Goal: Task Accomplishment & Management: Manage account settings

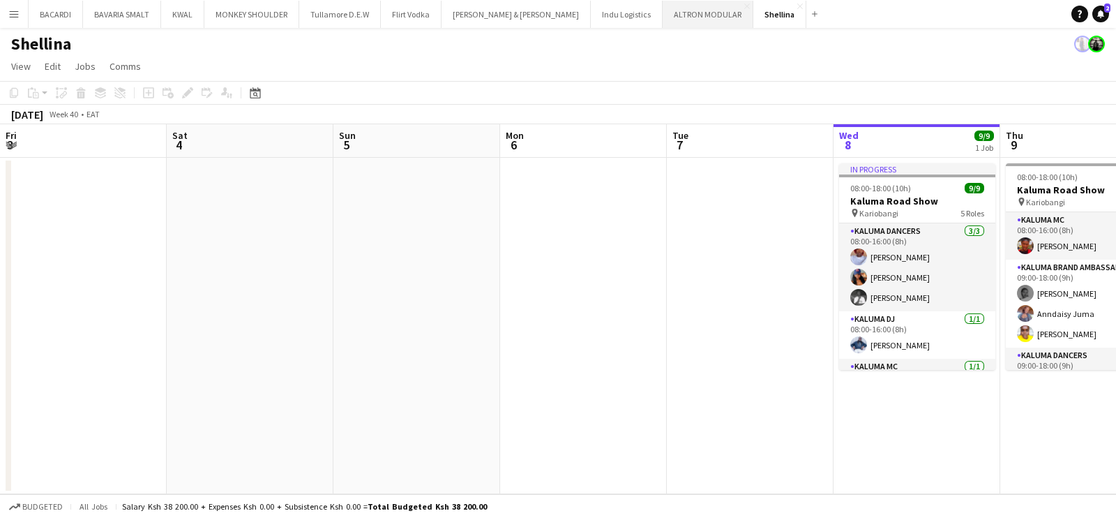
scroll to position [0, 334]
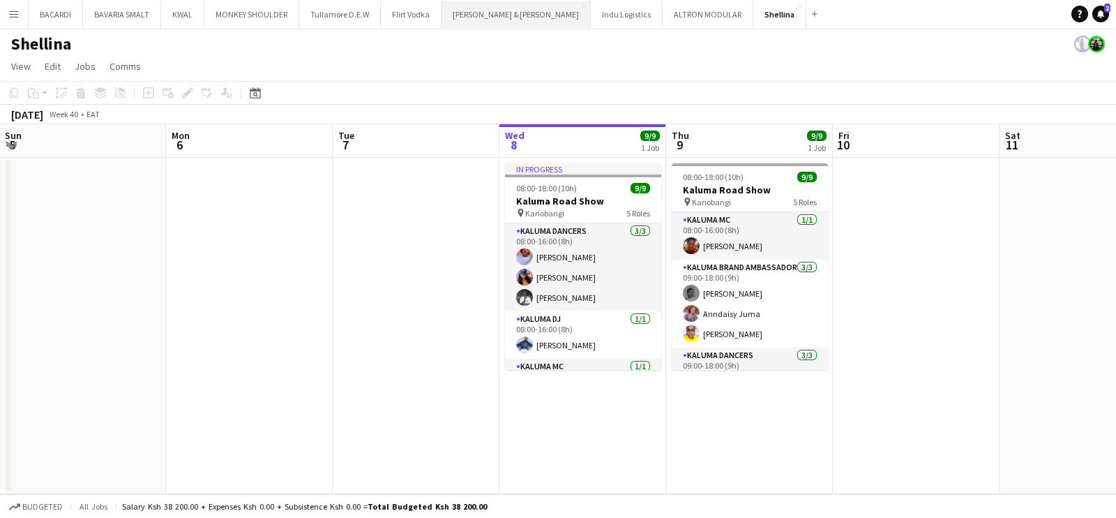
click at [475, 15] on button "[PERSON_NAME] & [PERSON_NAME] Close" at bounding box center [516, 14] width 149 height 27
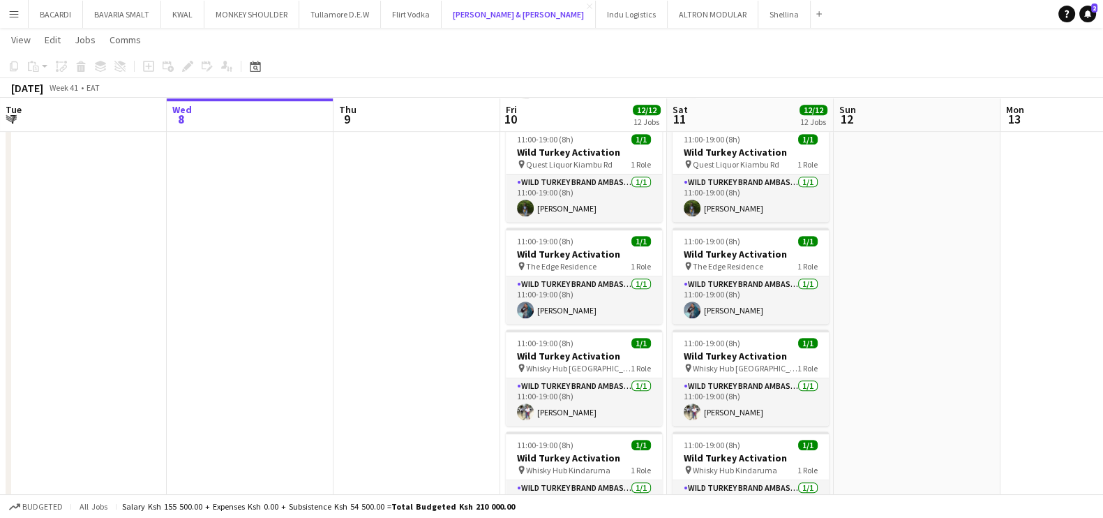
scroll to position [849, 0]
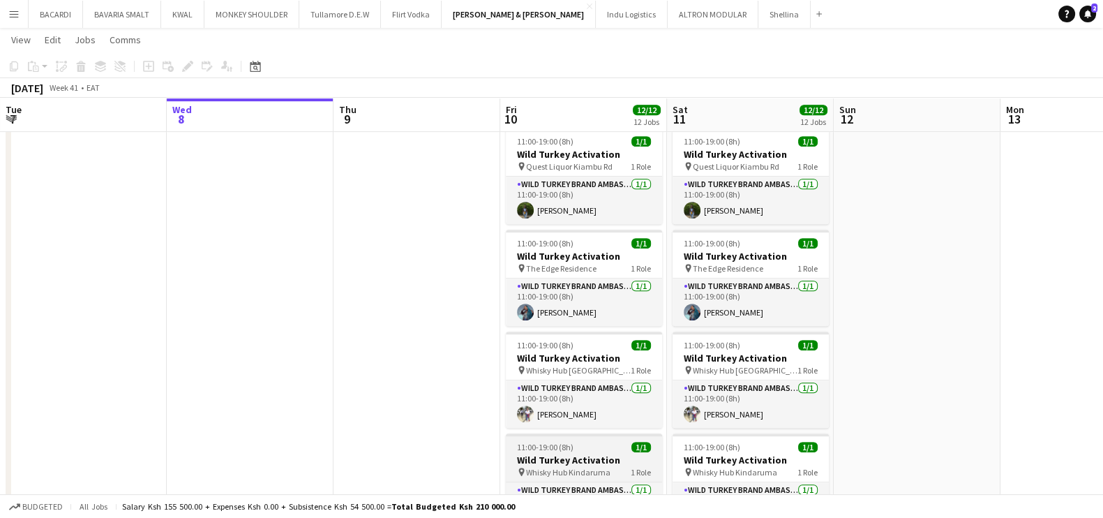
click at [585, 462] on h3 "Wild Turkey Activation" at bounding box center [584, 459] width 156 height 13
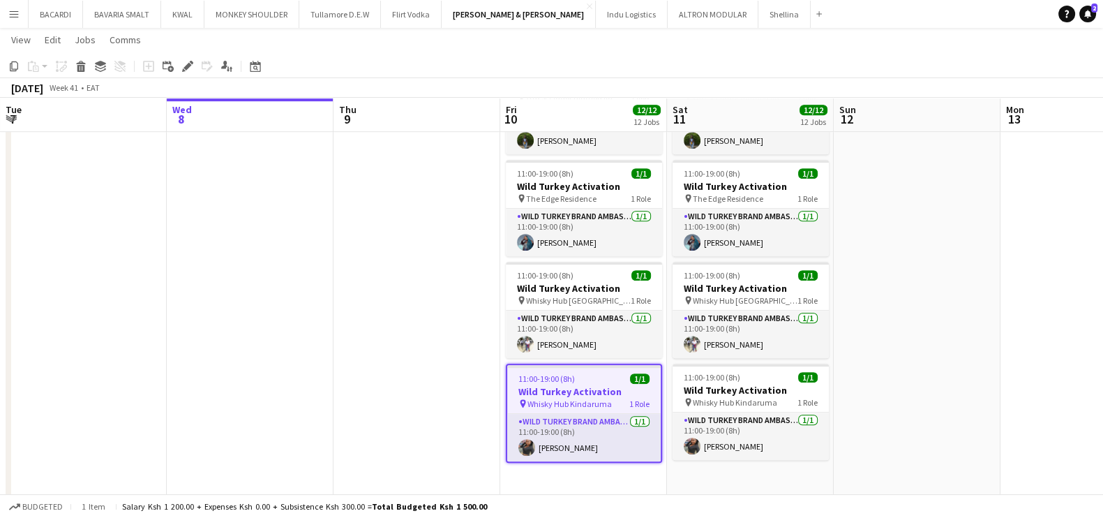
scroll to position [934, 0]
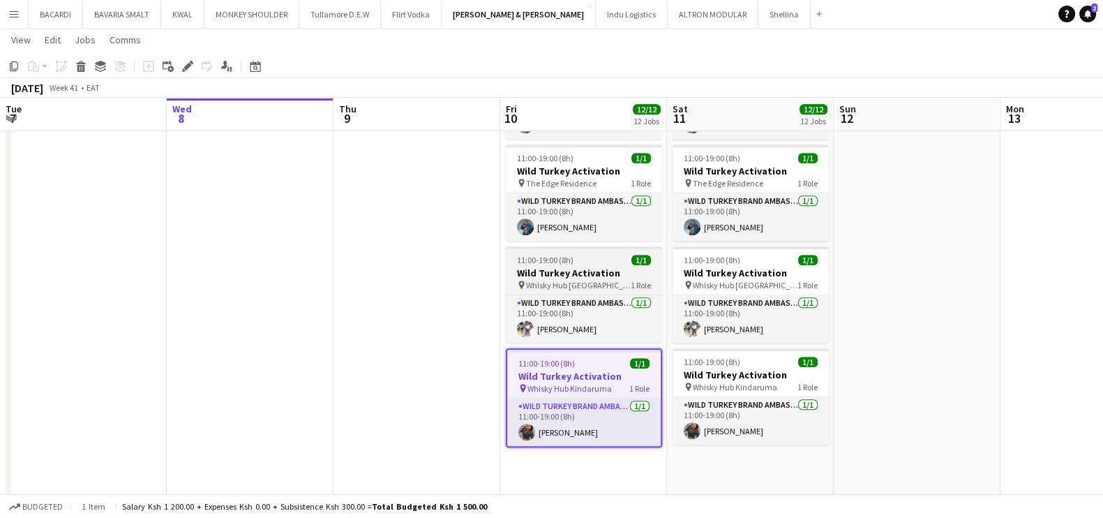
click at [564, 273] on h3 "Wild Turkey Activation" at bounding box center [584, 273] width 156 height 13
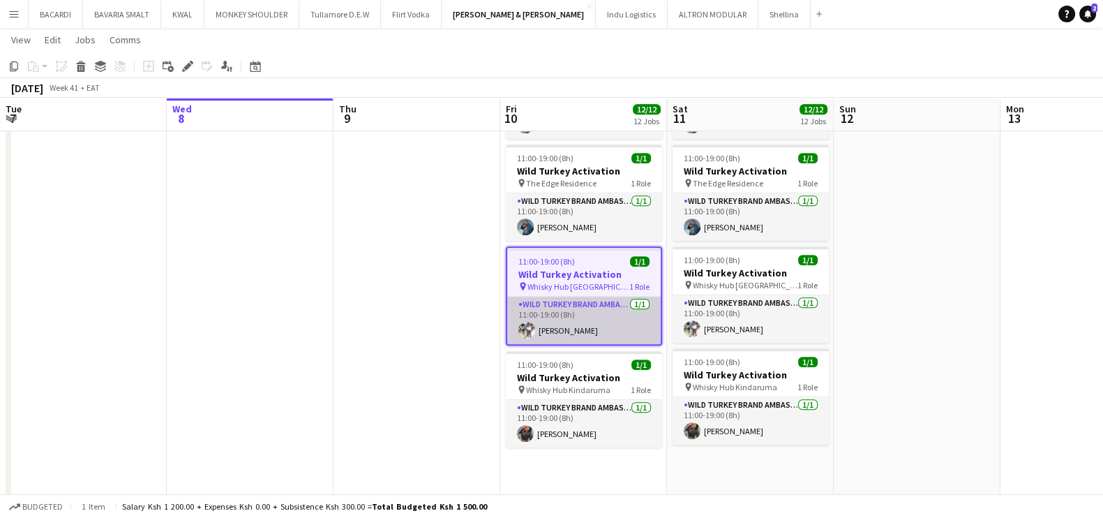
click at [565, 319] on app-card-role "Wild Turkey Brand Ambassador [DATE] 11:00-19:00 (8h) [PERSON_NAME]" at bounding box center [583, 320] width 153 height 47
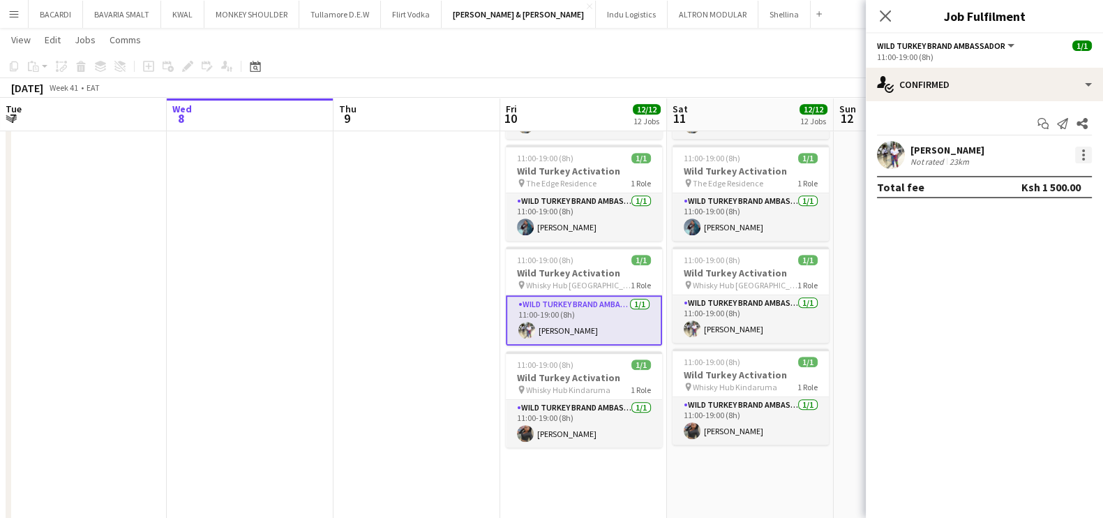
click at [1084, 151] on div at bounding box center [1083, 155] width 17 height 17
click at [968, 156] on div at bounding box center [551, 259] width 1103 height 518
click at [966, 156] on div "23km" at bounding box center [959, 161] width 25 height 10
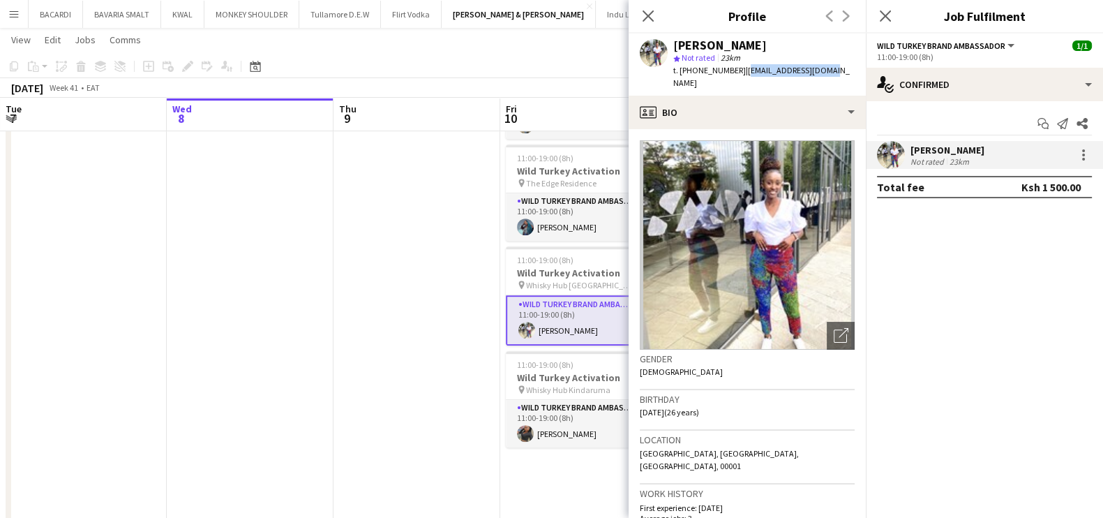
drag, startPoint x: 740, startPoint y: 68, endPoint x: 835, endPoint y: 75, distance: 95.8
click at [835, 75] on div "[PERSON_NAME] star Not rated 23km t. [PHONE_NUMBER] | [EMAIL_ADDRESS][DOMAIN_NA…" at bounding box center [747, 64] width 237 height 62
copy span "[EMAIL_ADDRESS][DOMAIN_NAME]"
drag, startPoint x: 684, startPoint y: 69, endPoint x: 732, endPoint y: 71, distance: 47.5
click at [732, 71] on span "t. [PHONE_NUMBER]" at bounding box center [709, 70] width 73 height 10
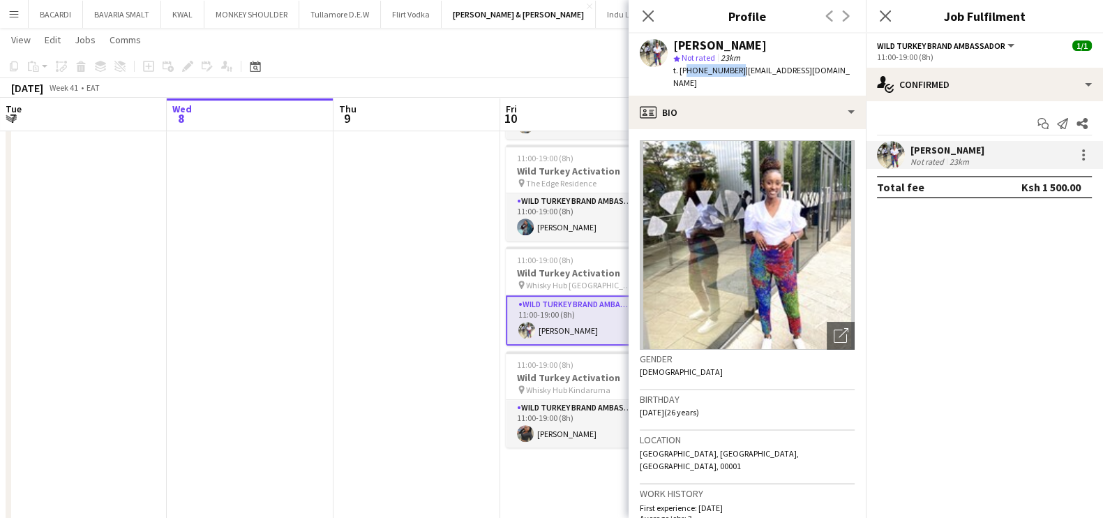
copy span "254711721718"
click at [649, 13] on icon "Close pop-in" at bounding box center [647, 15] width 13 height 13
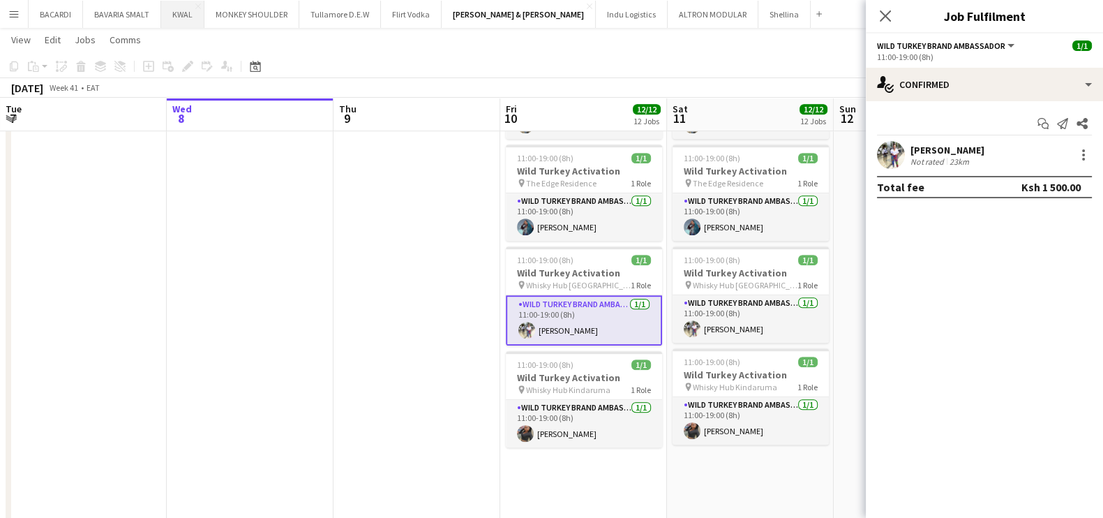
click at [168, 19] on button "KWAL Close" at bounding box center [182, 14] width 43 height 27
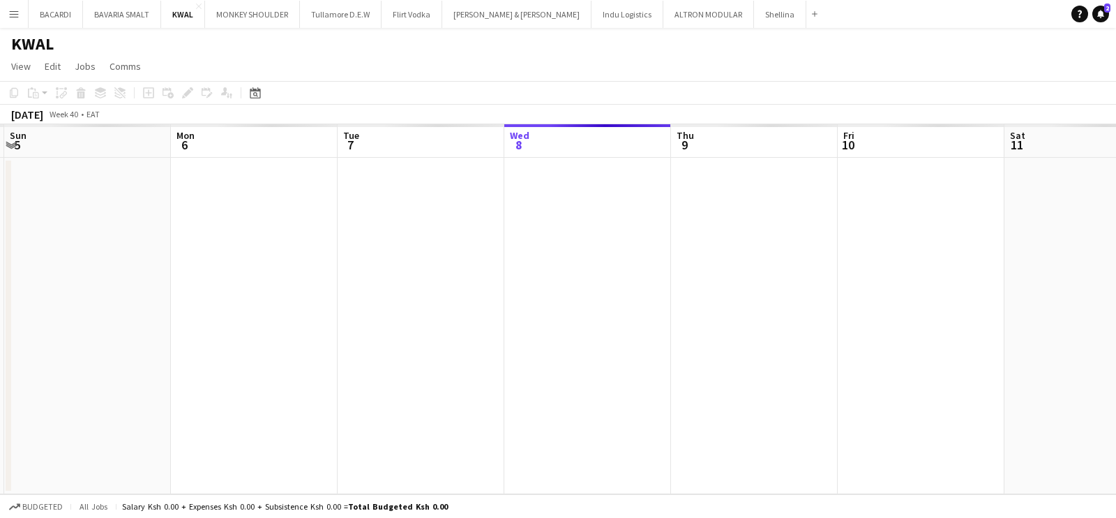
drag, startPoint x: 172, startPoint y: 307, endPoint x: 513, endPoint y: 302, distance: 341.2
click at [510, 302] on app-calendar-viewport "Fri 3 Sat 4 Sun 5 Mon 6 Tue 7 Wed 8 Thu 9 Fri 10 Sat 11 Sun 12 Mon 13 Tue 14" at bounding box center [558, 309] width 1116 height 370
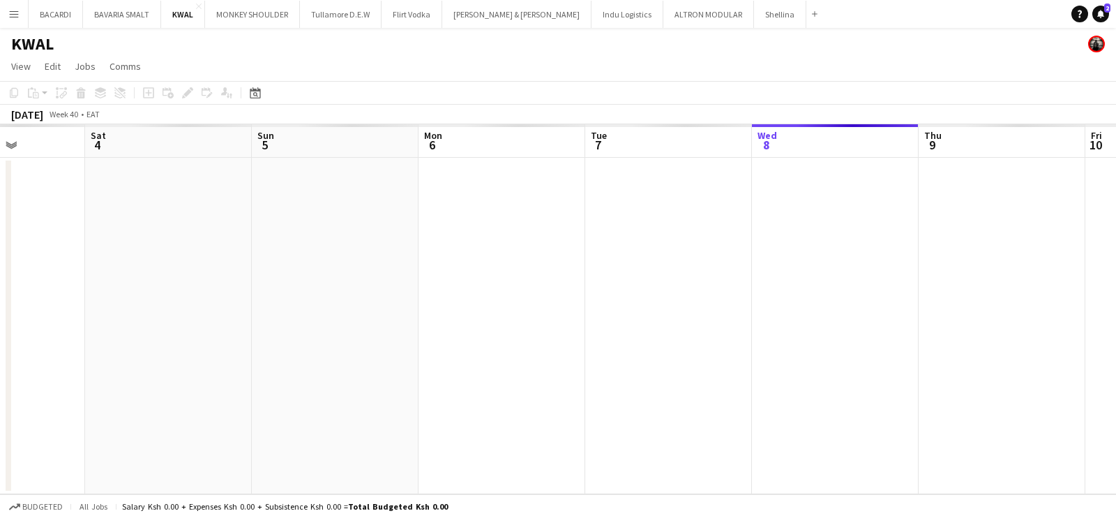
drag, startPoint x: 671, startPoint y: 291, endPoint x: 553, endPoint y: 311, distance: 119.6
click at [679, 292] on app-calendar-viewport "Wed 1 Thu 2 Fri 3 Sat 4 Sun 5 Mon 6 Tue 7 Wed 8 Thu 9 Fri 10 Sat 11 Sun 12" at bounding box center [558, 309] width 1116 height 370
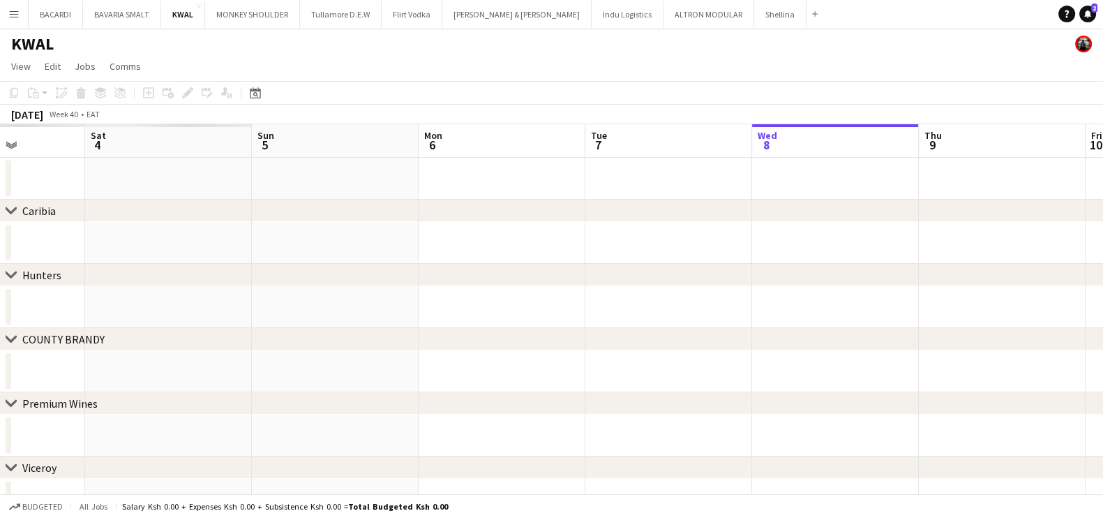
click at [507, 297] on app-calendar-viewport "Wed 1 Thu 2 Fri 3 Sat 4 Sun 5 Mon 6 Tue 7 Wed 8 Thu 9 Fri 10 Sat 11 Sun 12" at bounding box center [551, 450] width 1103 height 653
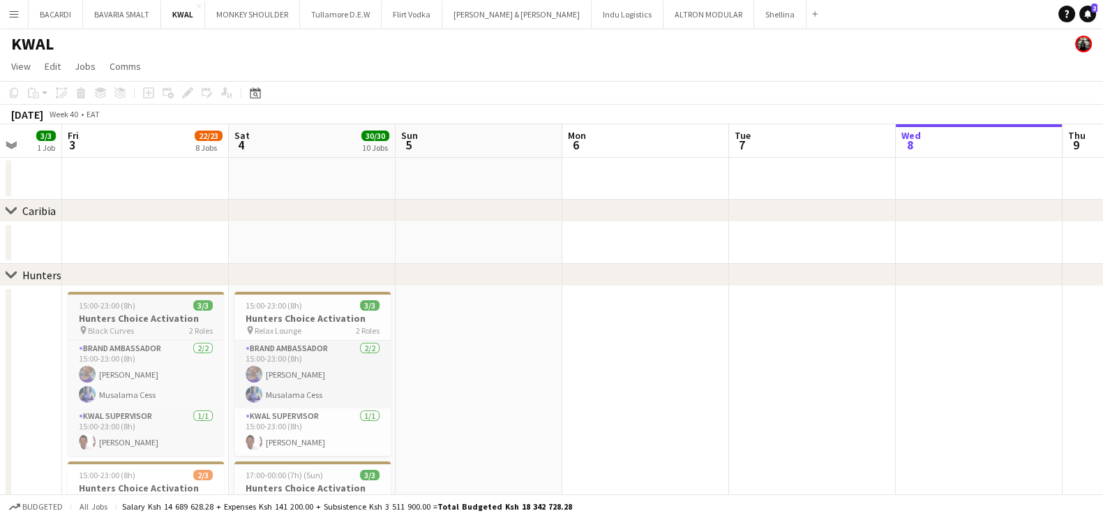
click at [159, 305] on div "15:00-23:00 (8h) 3/3" at bounding box center [146, 305] width 156 height 10
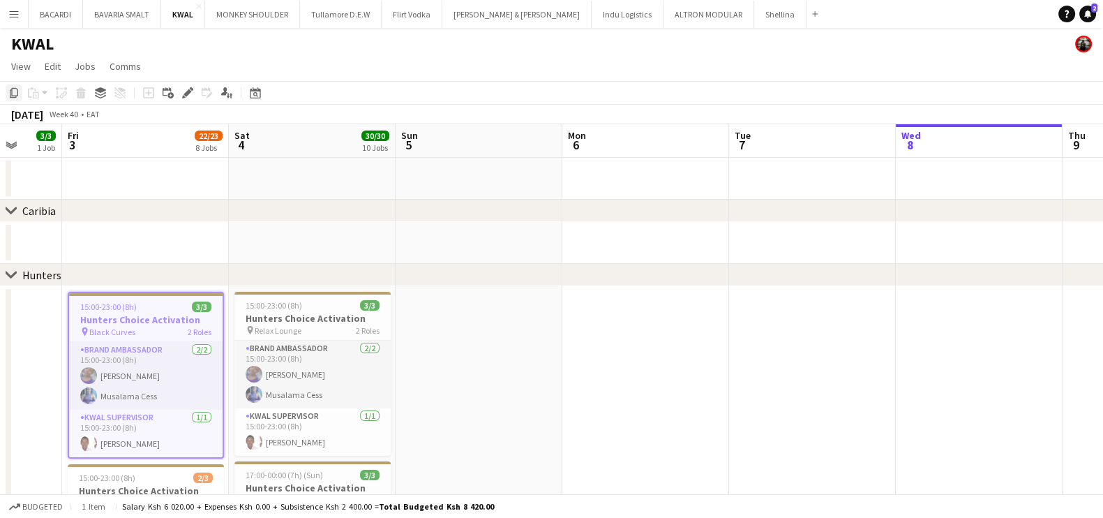
click at [17, 93] on icon at bounding box center [14, 93] width 8 height 10
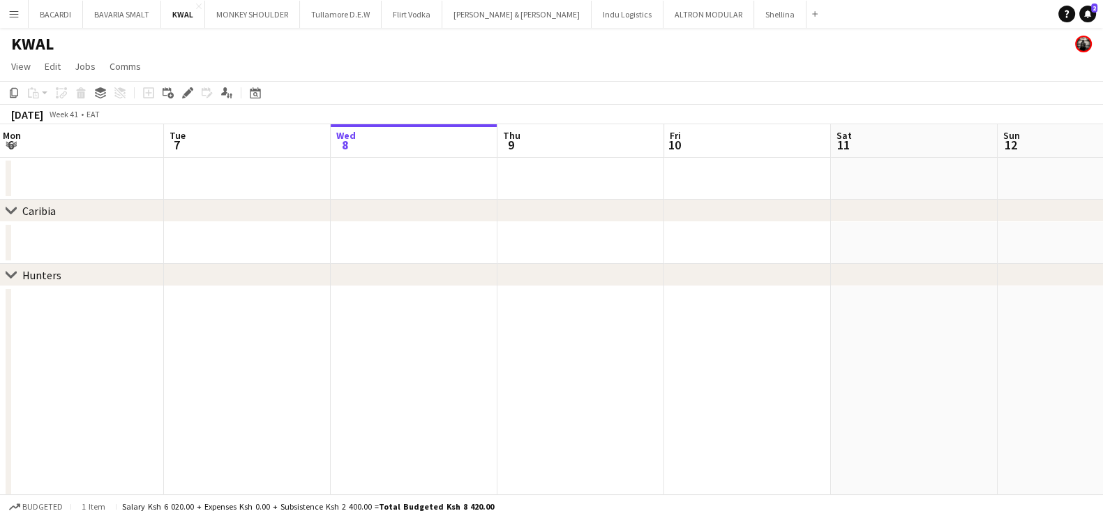
drag, startPoint x: 904, startPoint y: 344, endPoint x: 339, endPoint y: 287, distance: 568.0
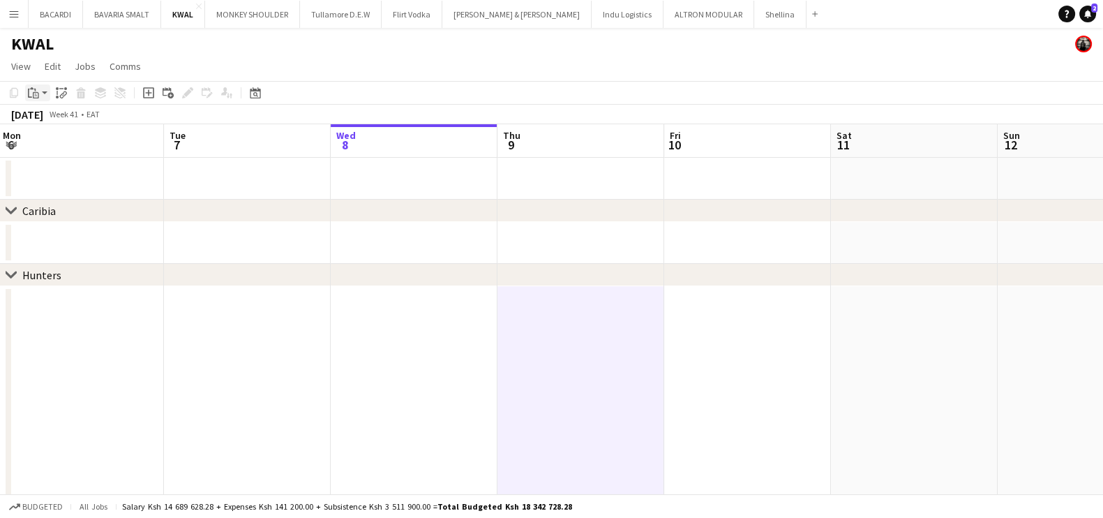
click at [41, 91] on div "Paste" at bounding box center [33, 92] width 17 height 17
click at [52, 137] on link "Paste with crew Ctrl+Shift+V" at bounding box center [102, 143] width 131 height 13
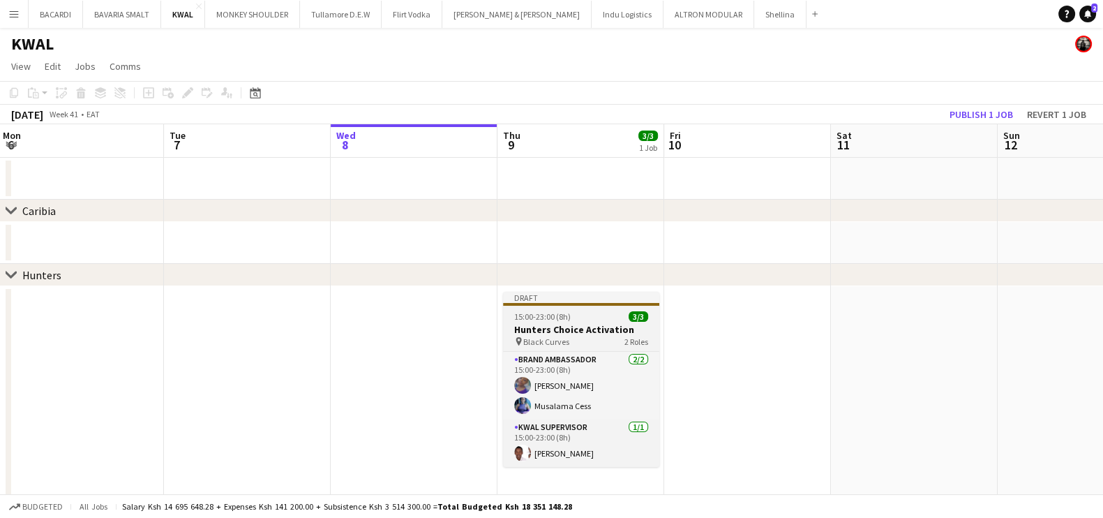
click at [564, 332] on h3 "Hunters Choice Activation" at bounding box center [581, 329] width 156 height 13
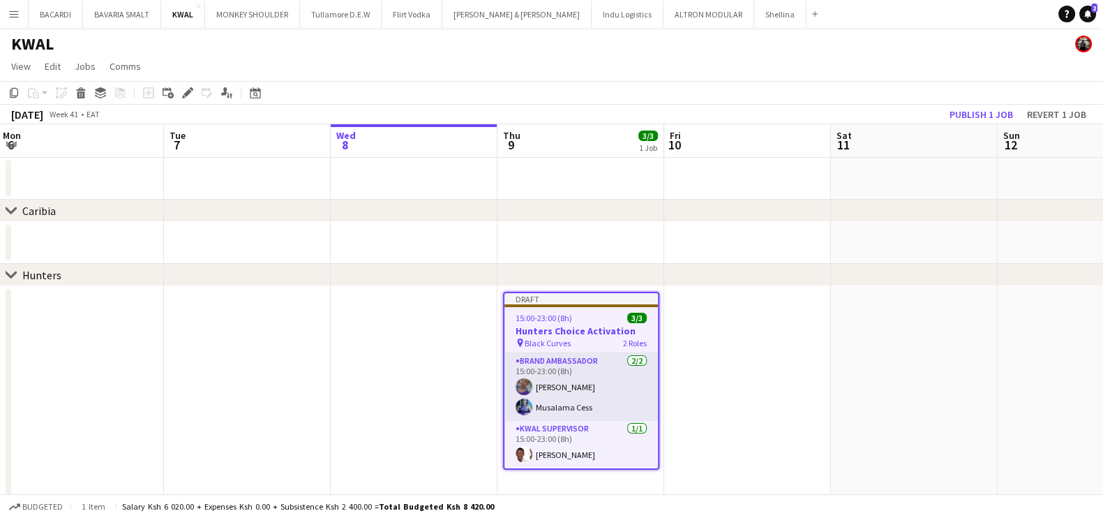
click at [562, 317] on span "15:00-23:00 (8h)" at bounding box center [544, 318] width 57 height 10
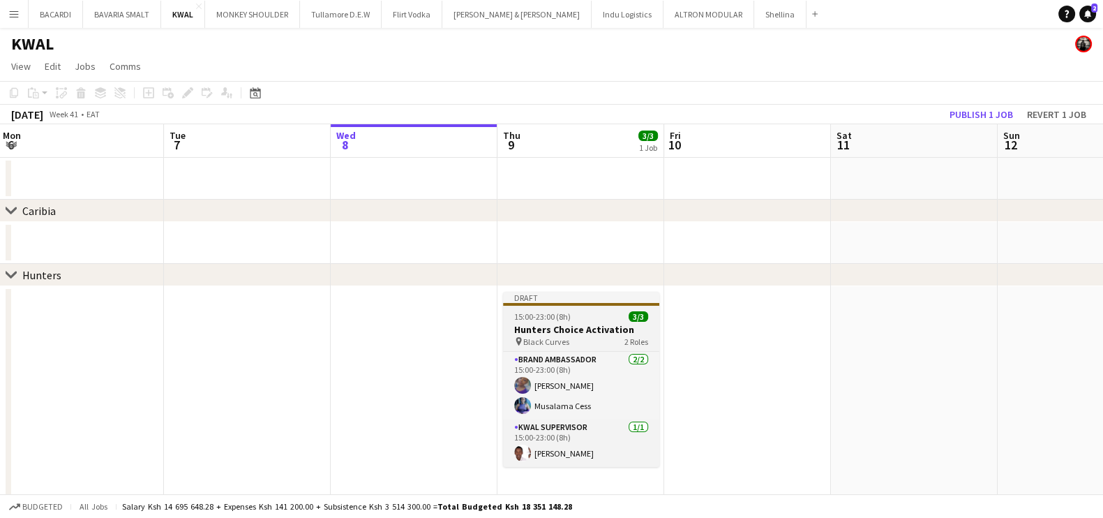
click at [562, 317] on span "15:00-23:00 (8h)" at bounding box center [542, 316] width 57 height 10
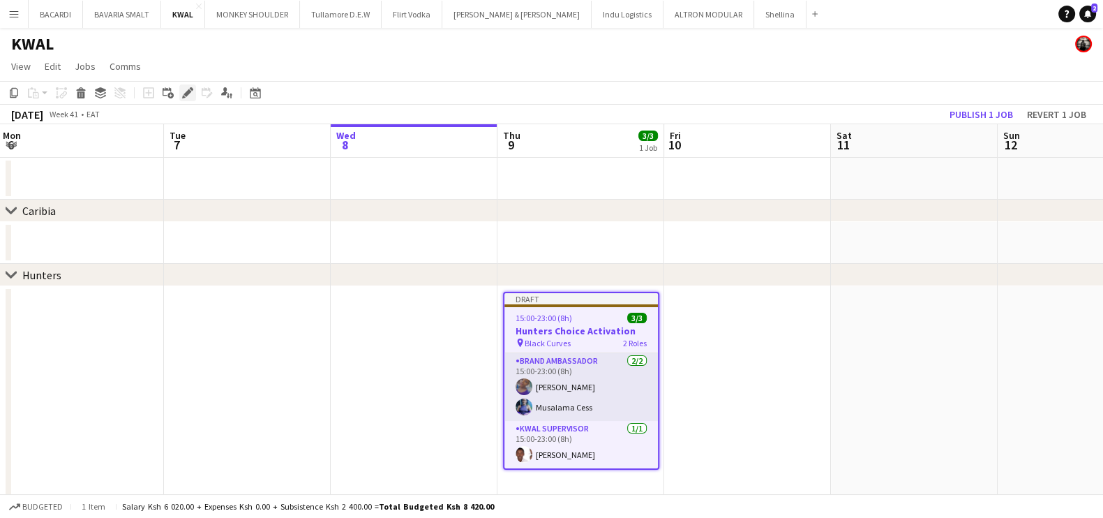
click at [190, 96] on icon "Edit" at bounding box center [187, 92] width 11 height 11
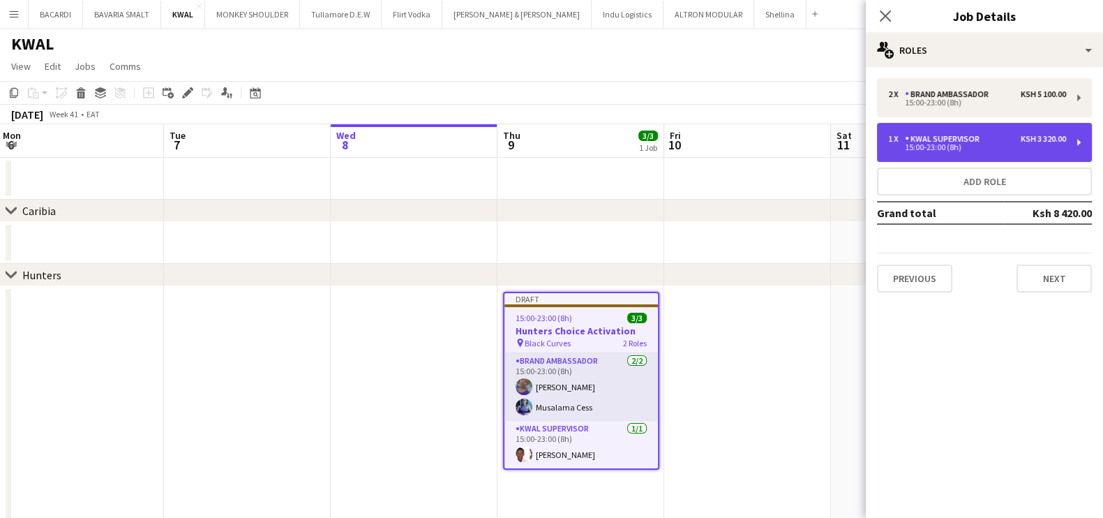
click at [1086, 142] on div "1 x KWAL SUPERVISOR Ksh 3 320.00 15:00-23:00 (8h)" at bounding box center [984, 142] width 215 height 39
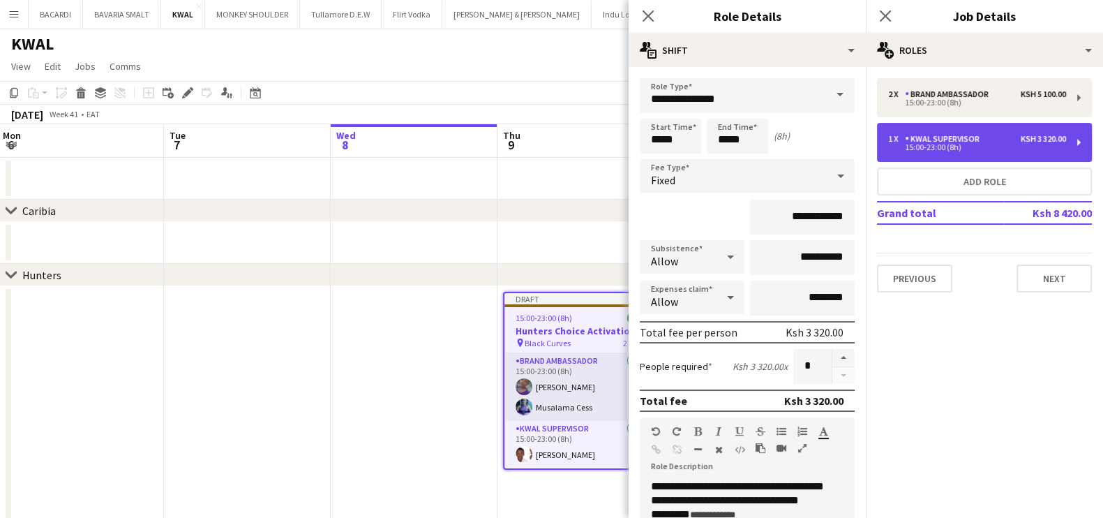
click at [1046, 144] on div "15:00-23:00 (8h)" at bounding box center [977, 147] width 178 height 7
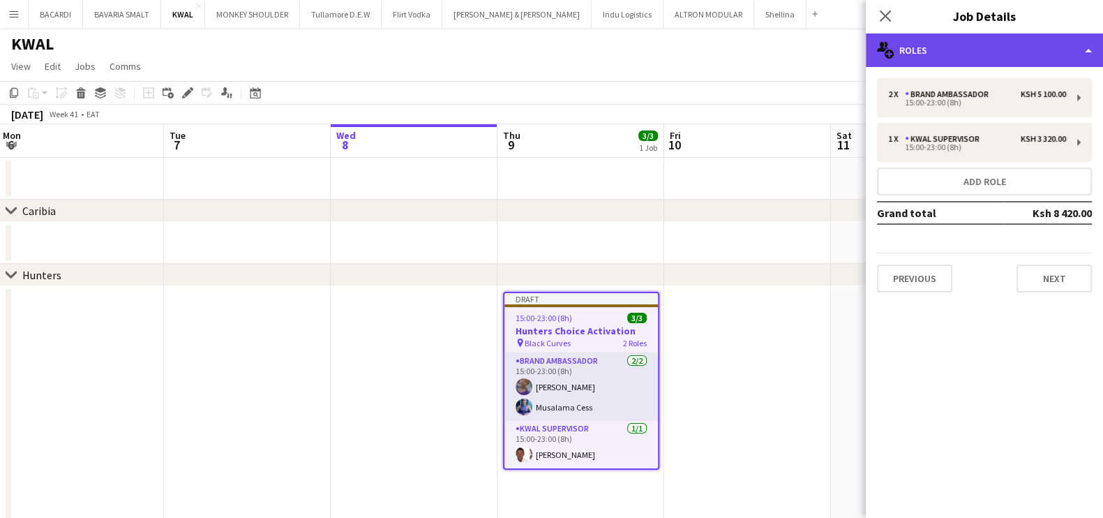
click at [1053, 52] on div "multiple-users-add Roles" at bounding box center [984, 49] width 237 height 33
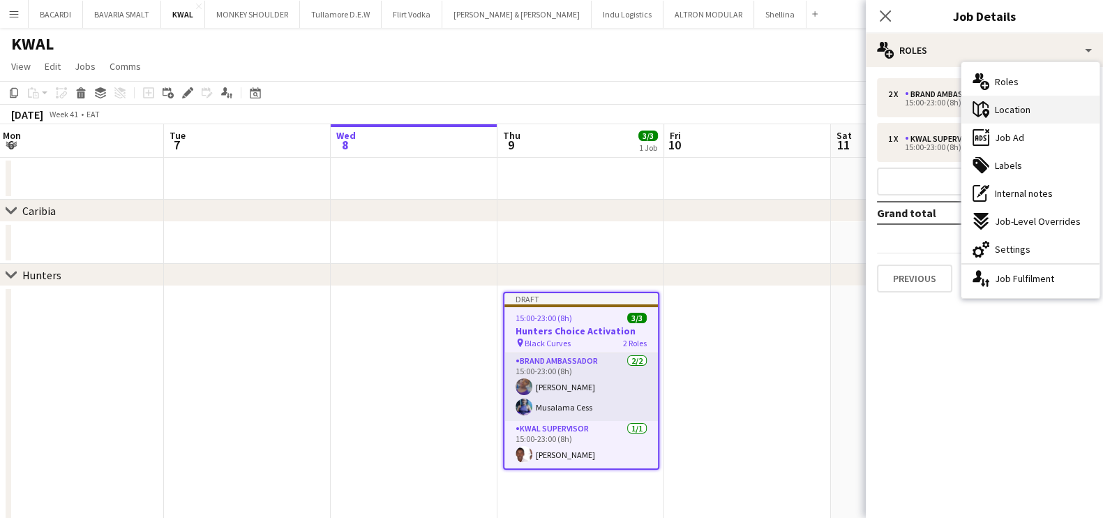
click at [1027, 113] on span "Location" at bounding box center [1013, 109] width 36 height 13
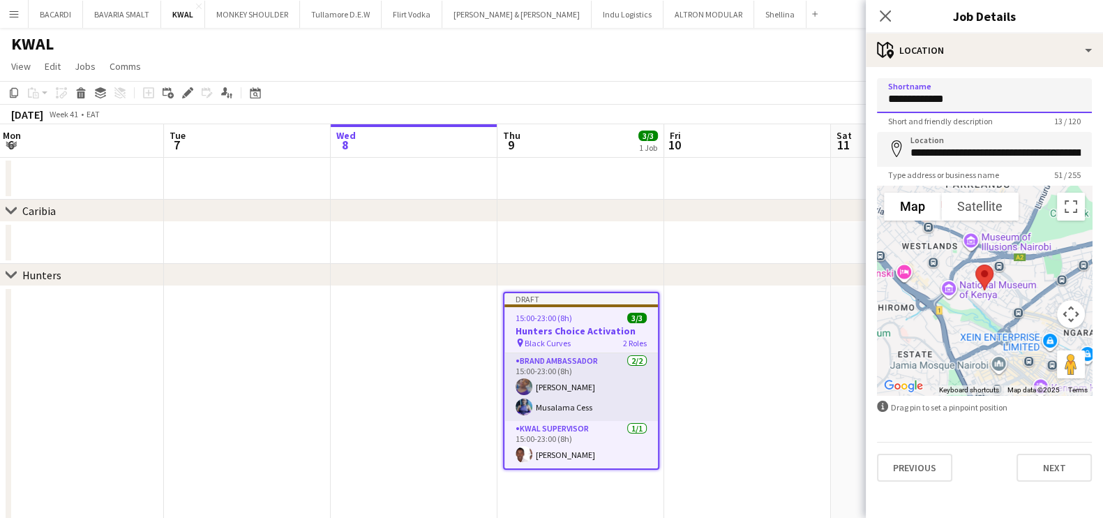
drag, startPoint x: 966, startPoint y: 102, endPoint x: 881, endPoint y: 101, distance: 85.1
click at [881, 101] on input "**********" at bounding box center [984, 95] width 215 height 35
type input "**********"
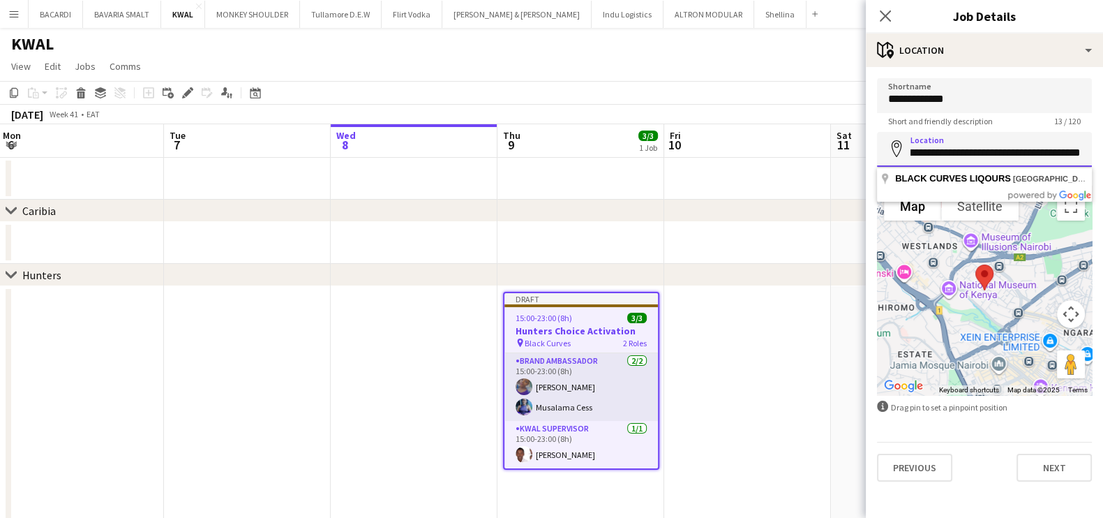
drag, startPoint x: 909, startPoint y: 148, endPoint x: 1116, endPoint y: 163, distance: 207.0
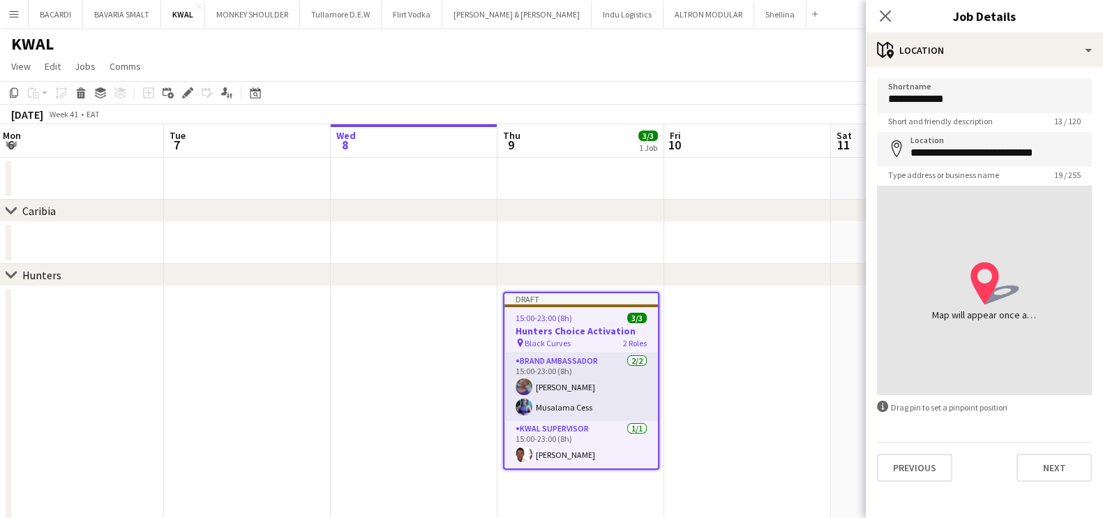
type input "**********"
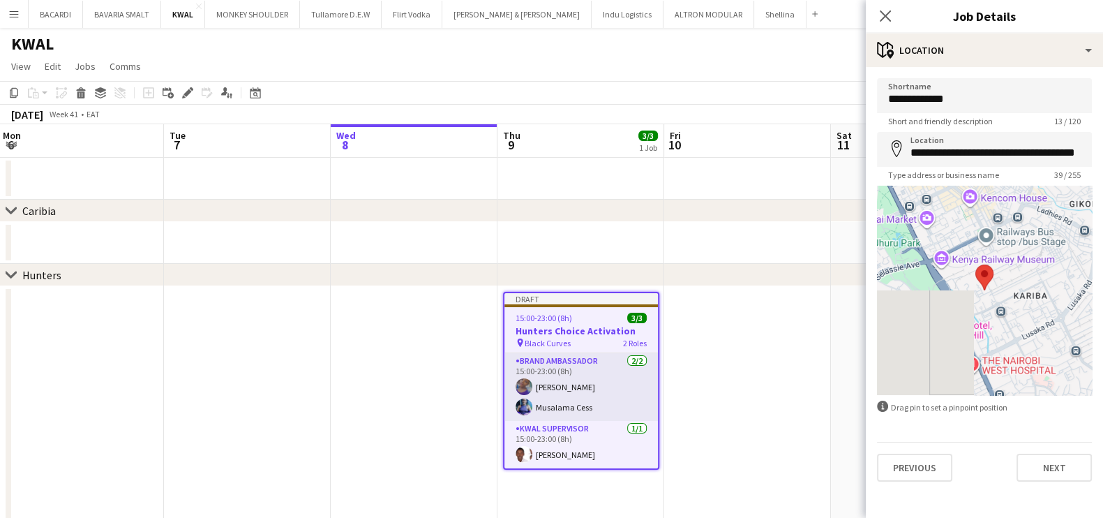
click at [799, 61] on app-page-menu "View Day view expanded Day view collapsed Month view Date picker Jump to [DATE]…" at bounding box center [551, 67] width 1103 height 27
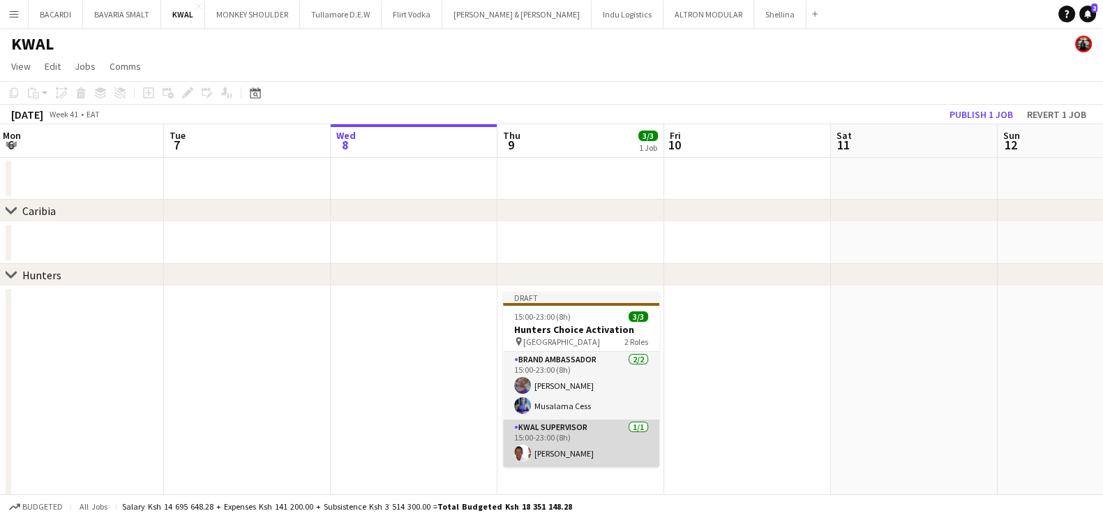
click at [565, 440] on app-card-role "KWAL SUPERVISOR [DATE] 15:00-23:00 (8h) [PERSON_NAME]" at bounding box center [581, 442] width 156 height 47
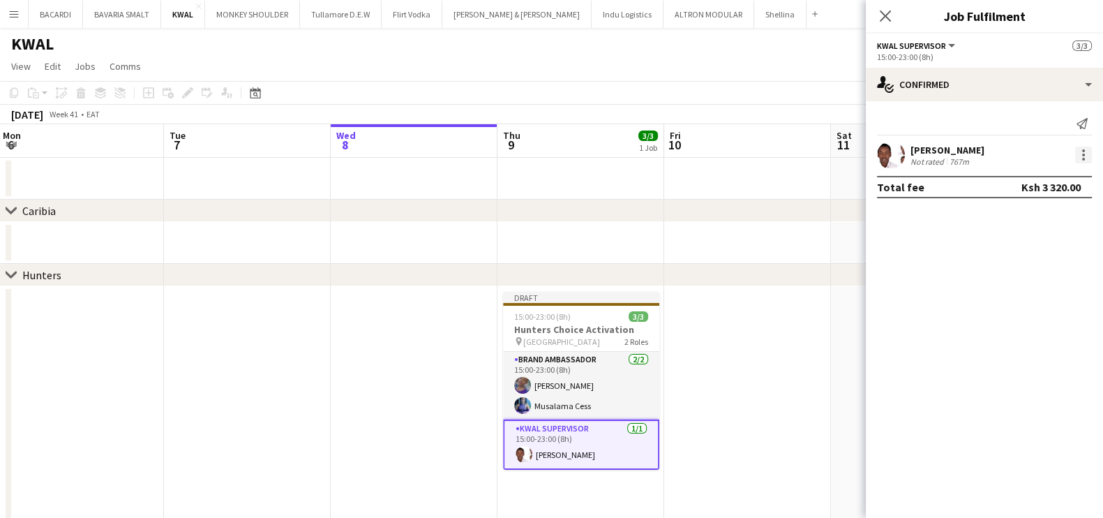
click at [1084, 154] on div at bounding box center [1083, 154] width 3 height 3
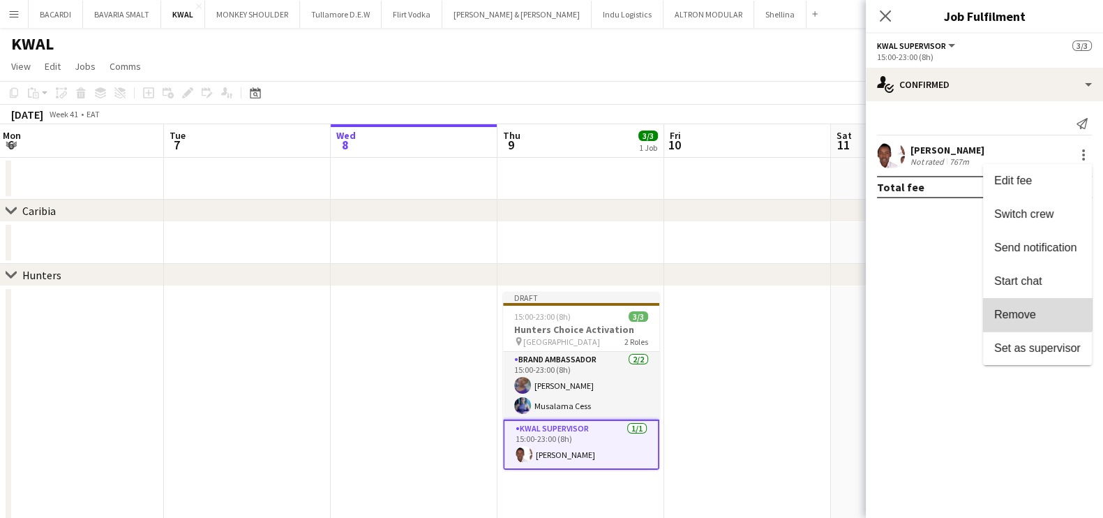
click at [1022, 305] on button "Remove" at bounding box center [1037, 314] width 109 height 33
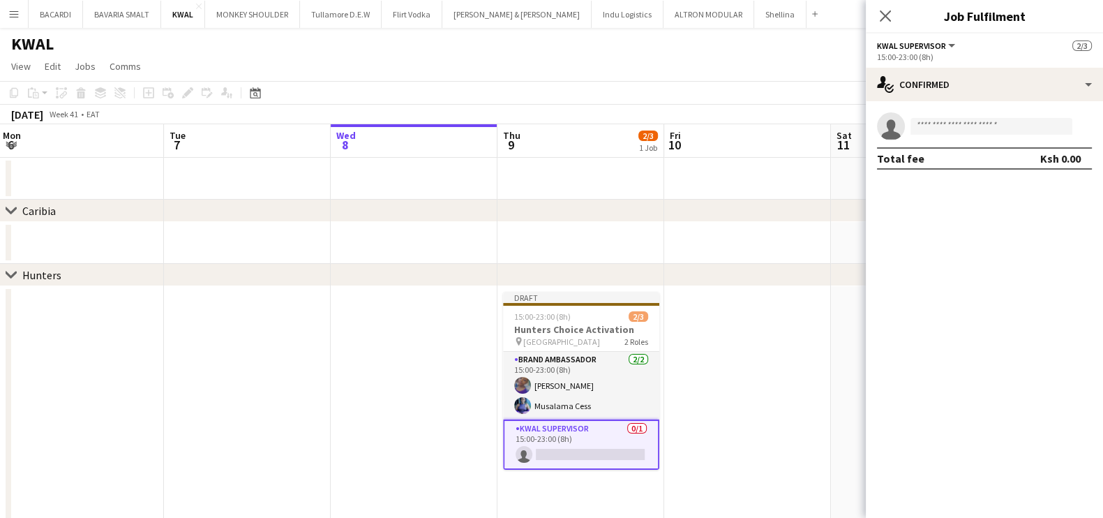
click at [571, 436] on app-card-role "KWAL SUPERVISOR 0/1 15:00-23:00 (8h) single-neutral-actions" at bounding box center [581, 444] width 156 height 50
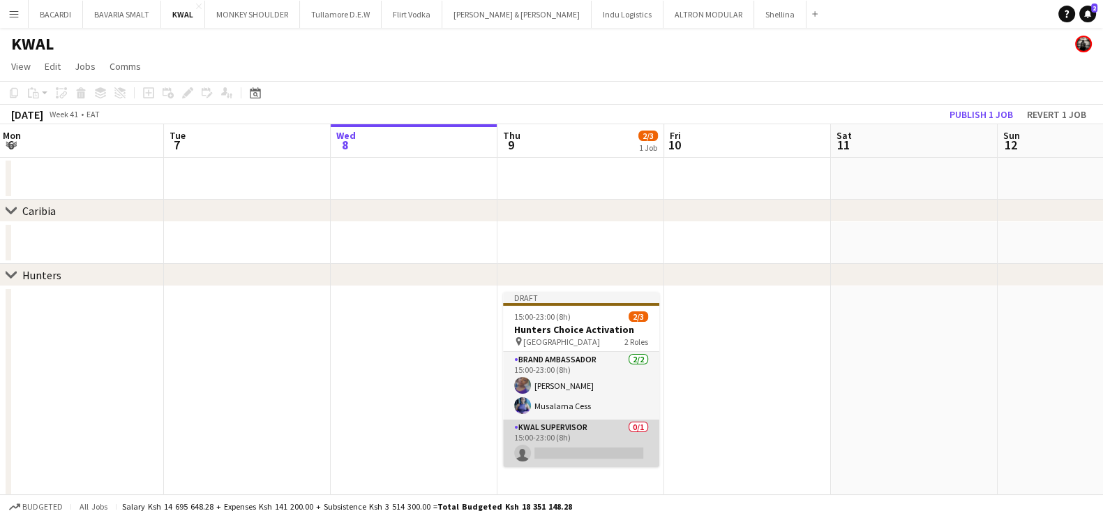
click at [569, 426] on app-card-role "KWAL SUPERVISOR 0/1 15:00-23:00 (8h) single-neutral-actions" at bounding box center [581, 442] width 156 height 47
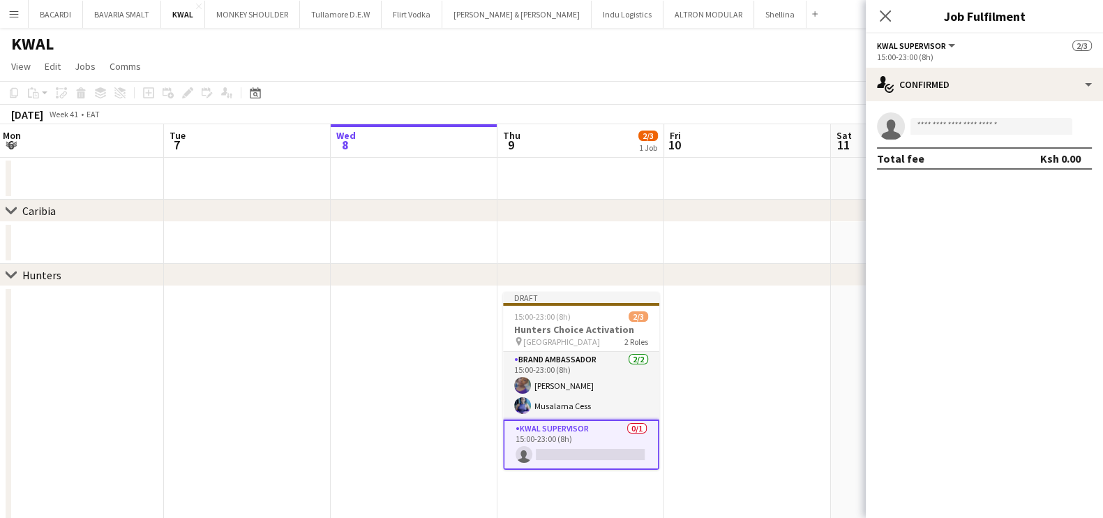
click at [935, 43] on span "KWAL SUPERVISOR" at bounding box center [911, 45] width 69 height 10
click at [914, 66] on li "All roles" at bounding box center [927, 69] width 77 height 13
click at [888, 10] on icon "Close pop-in" at bounding box center [884, 15] width 13 height 13
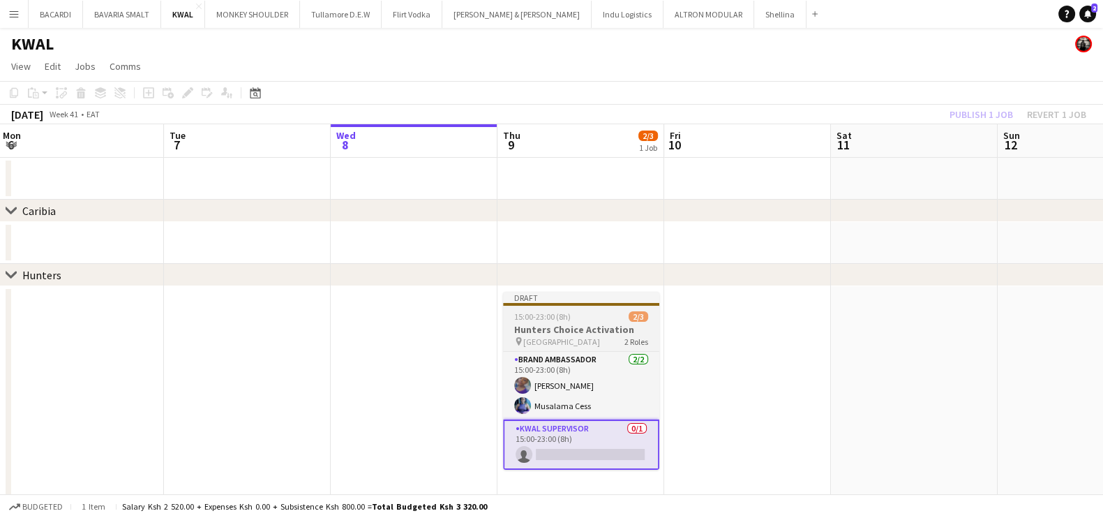
click at [578, 323] on h3 "Hunters Choice Activation" at bounding box center [581, 329] width 156 height 13
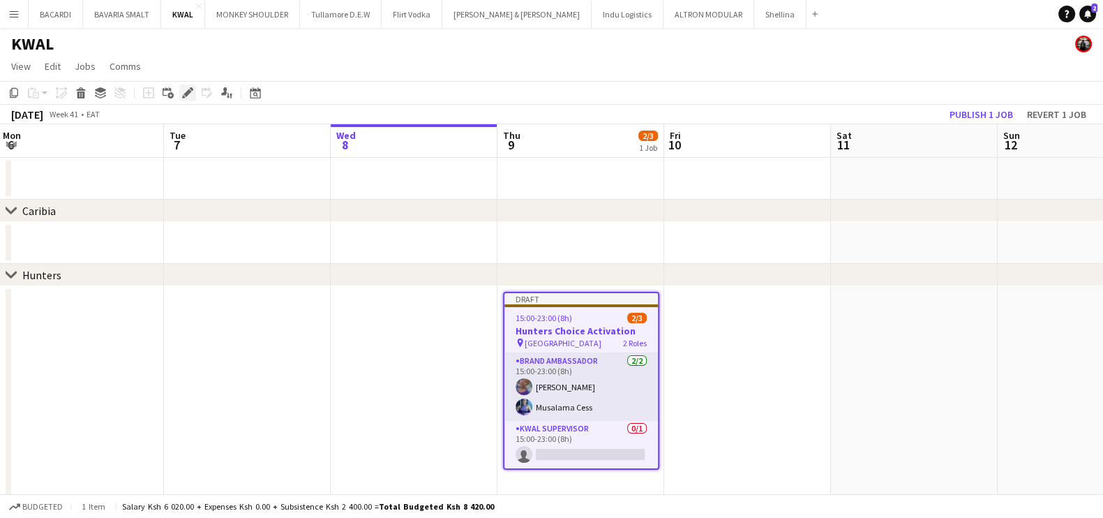
click at [186, 91] on icon at bounding box center [187, 93] width 8 height 8
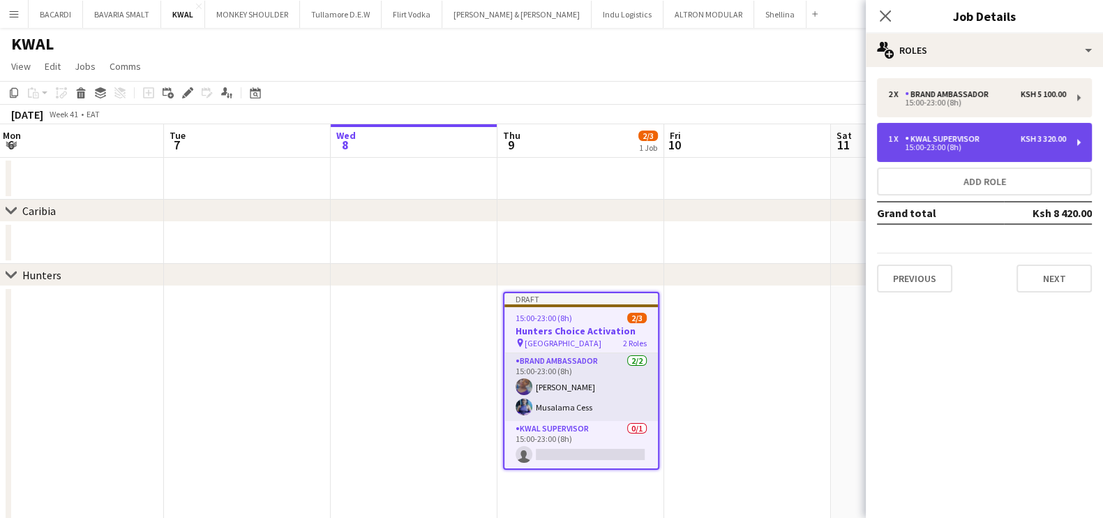
click at [1079, 139] on div "1 x KWAL SUPERVISOR Ksh 3 320.00 15:00-23:00 (8h)" at bounding box center [984, 142] width 215 height 39
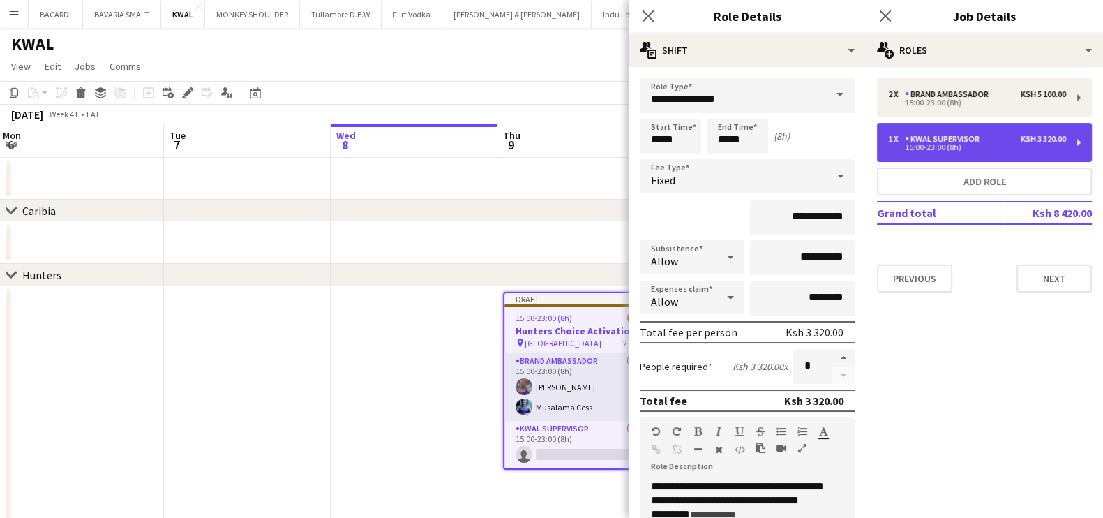
click at [1079, 139] on div "1 x KWAL SUPERVISOR Ksh 3 320.00 15:00-23:00 (8h)" at bounding box center [984, 142] width 215 height 39
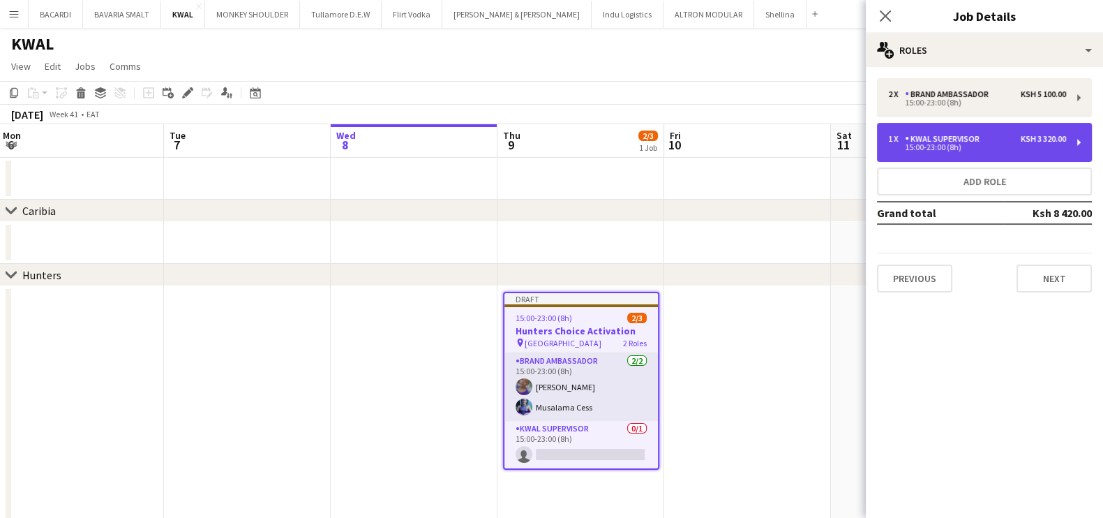
click at [936, 133] on div "1 x KWAL SUPERVISOR Ksh 3 320.00 15:00-23:00 (8h)" at bounding box center [984, 142] width 215 height 39
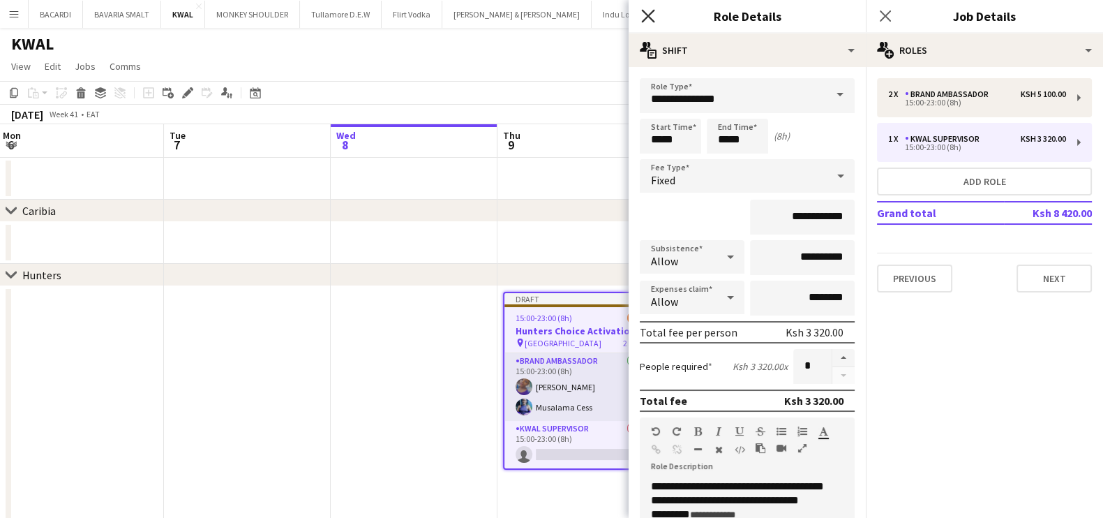
click at [651, 13] on icon at bounding box center [647, 15] width 13 height 13
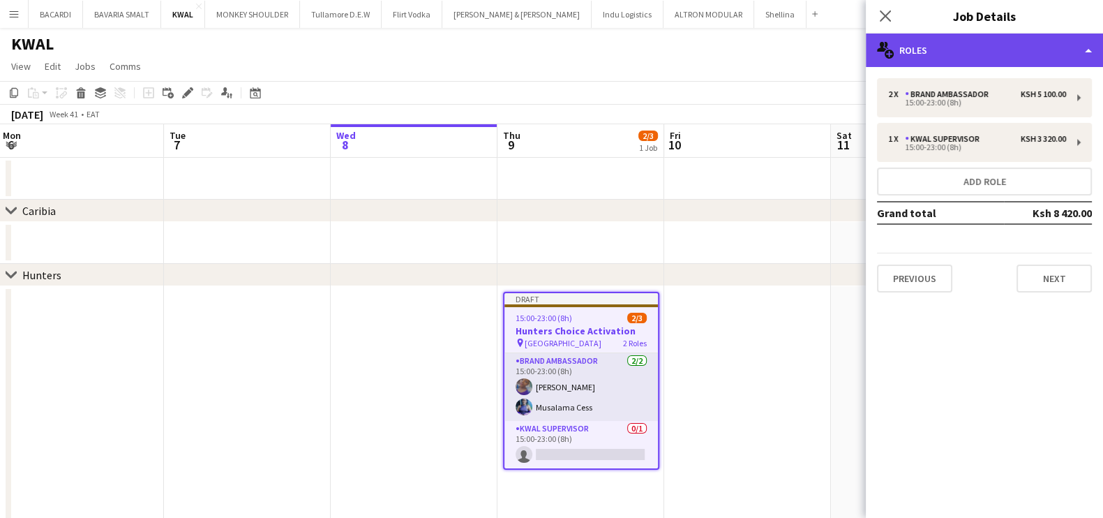
click at [1039, 47] on div "multiple-users-add Roles" at bounding box center [984, 49] width 237 height 33
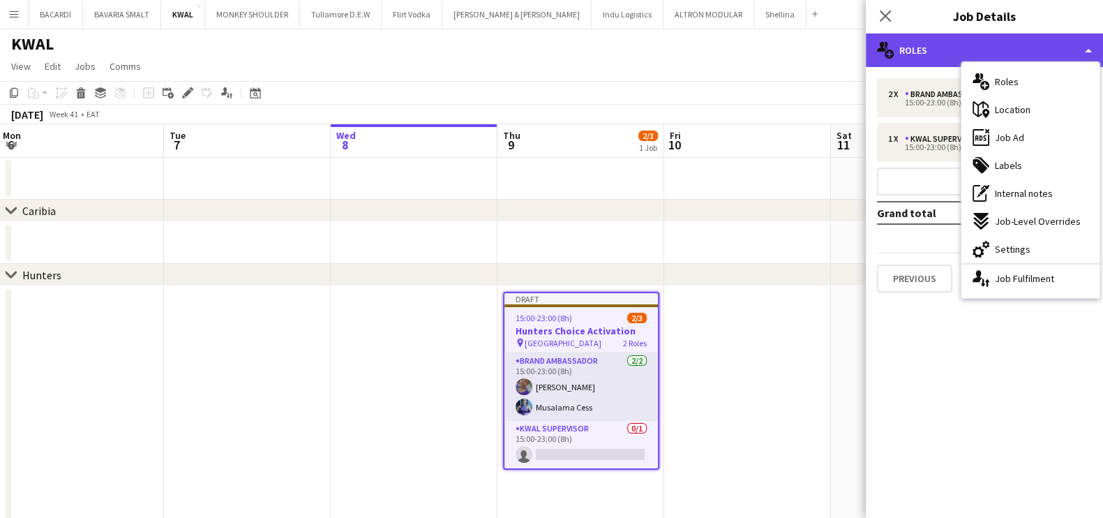
click at [1039, 47] on div "multiple-users-add Roles" at bounding box center [984, 49] width 237 height 33
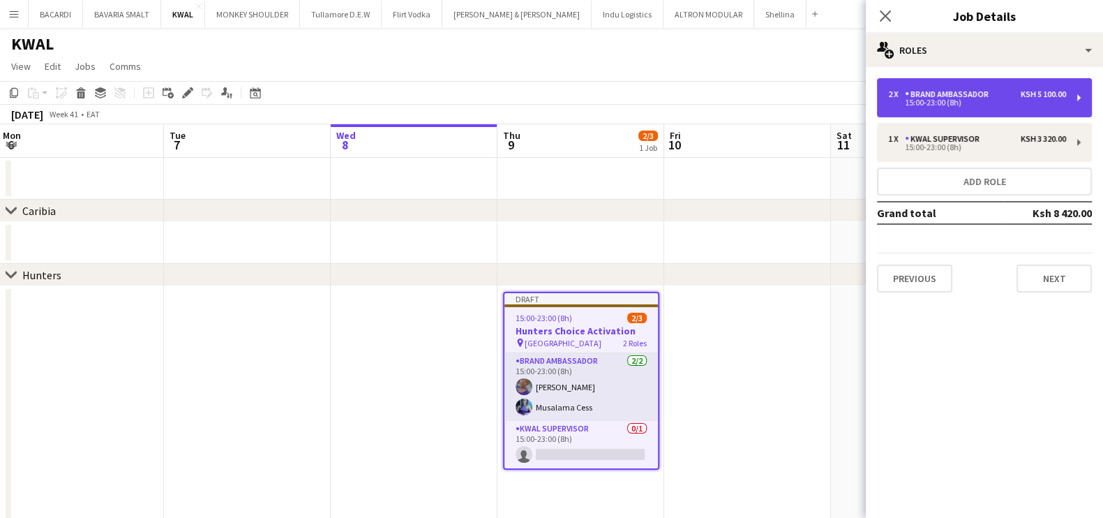
click at [968, 85] on div "2 x Brand Ambassador Ksh 5 100.00 15:00-23:00 (8h)" at bounding box center [984, 97] width 215 height 39
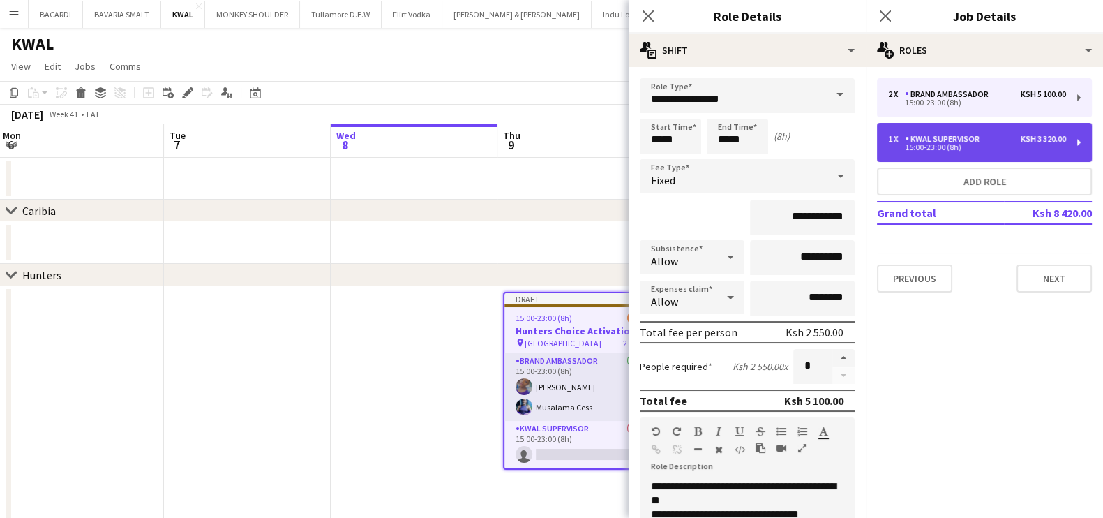
click at [947, 138] on div "KWAL SUPERVISOR" at bounding box center [945, 139] width 80 height 10
type input "**********"
type input "*"
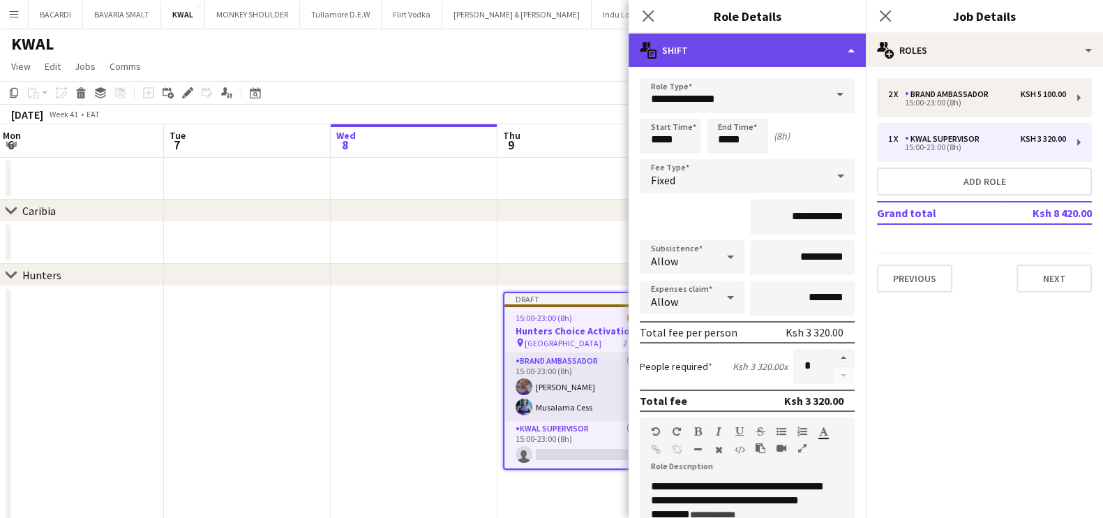
click at [846, 50] on div "multiple-actions-text Shift" at bounding box center [747, 49] width 237 height 33
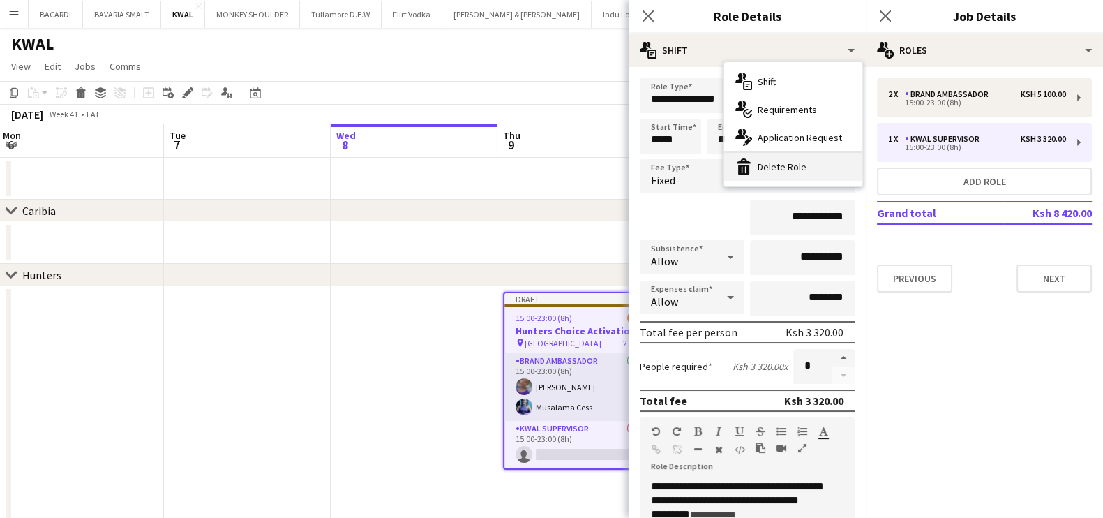
click at [795, 169] on div "bin-2 Delete Role" at bounding box center [793, 167] width 138 height 28
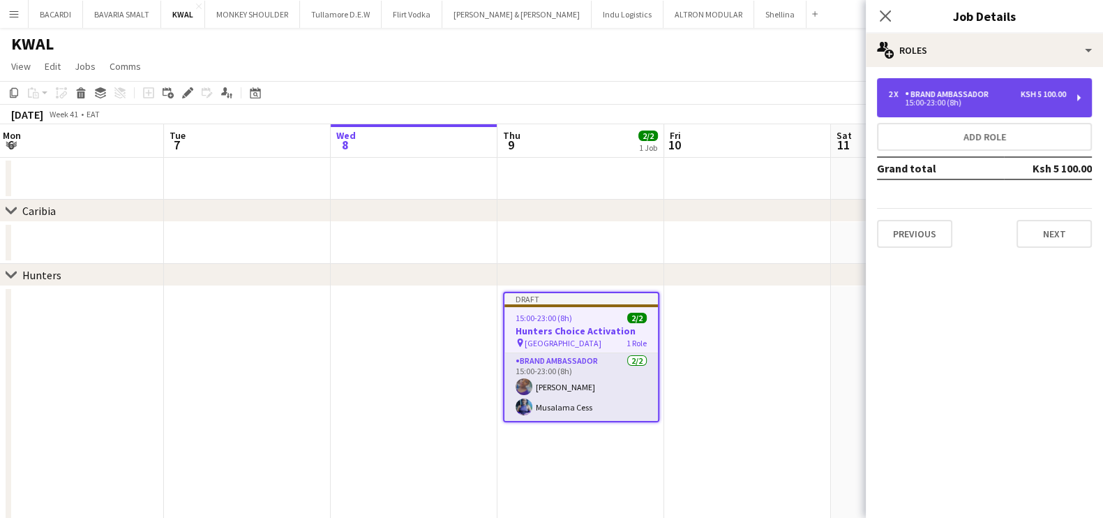
click at [961, 97] on div "Brand Ambassador" at bounding box center [949, 94] width 89 height 10
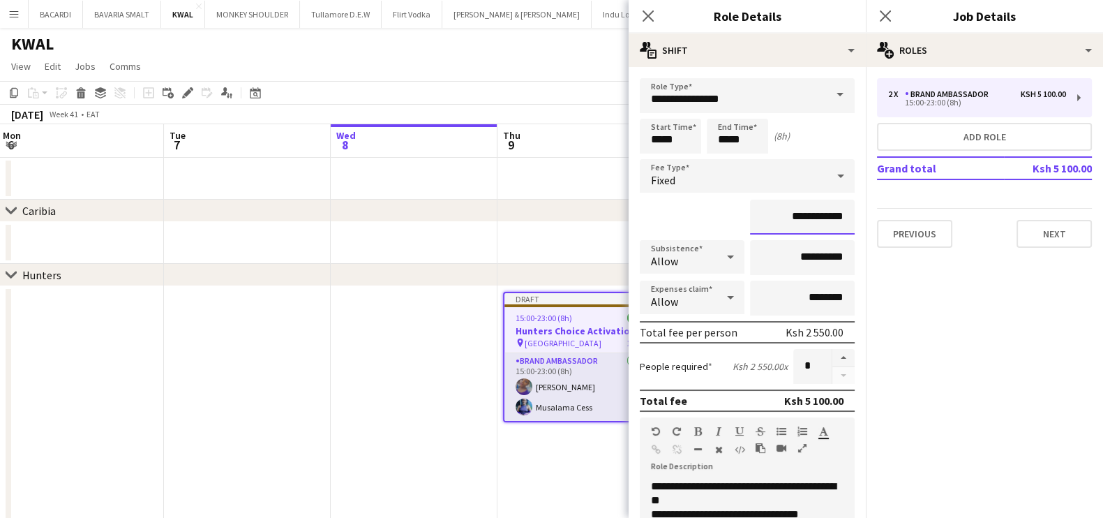
click at [818, 217] on input "**********" at bounding box center [802, 217] width 105 height 35
click at [817, 216] on input "**********" at bounding box center [802, 217] width 105 height 35
click at [823, 216] on input "**********" at bounding box center [802, 217] width 105 height 35
type input "*********"
click at [768, 287] on input "********" at bounding box center [802, 297] width 105 height 35
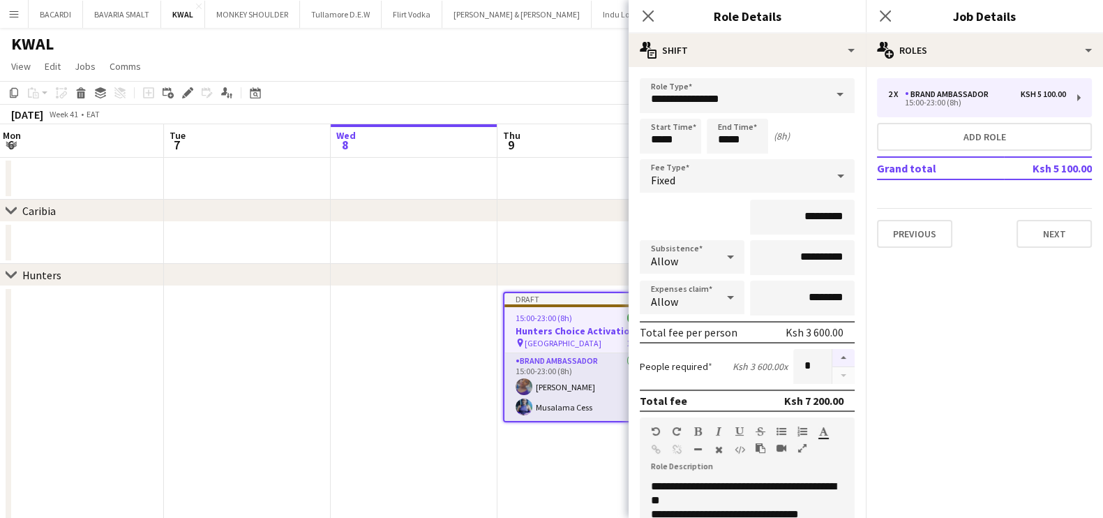
click at [832, 354] on button "button" at bounding box center [843, 358] width 22 height 18
click at [832, 375] on button "button" at bounding box center [843, 375] width 22 height 17
click at [832, 375] on div at bounding box center [843, 366] width 23 height 35
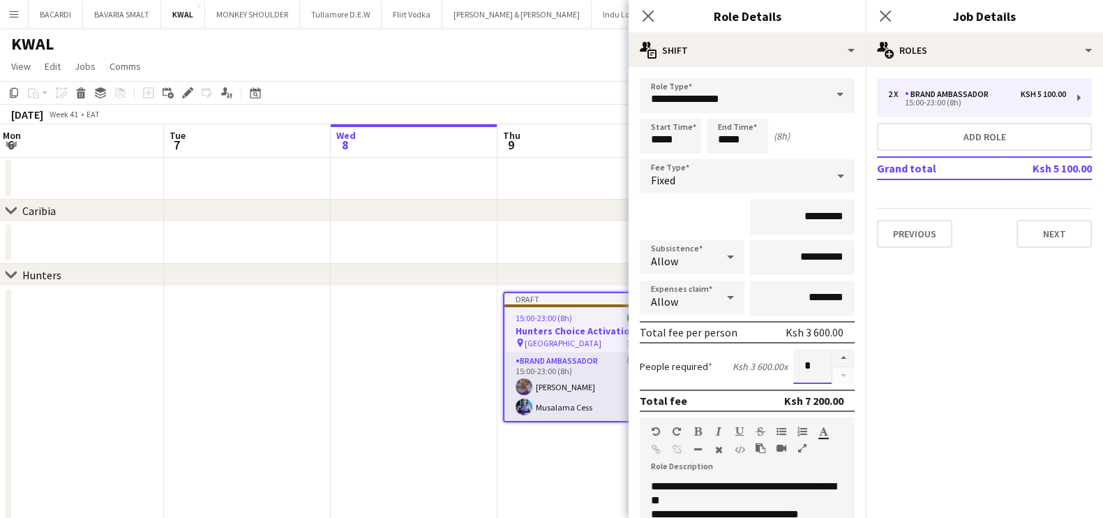
click at [802, 366] on input "*" at bounding box center [812, 366] width 38 height 35
type input "*"
click at [705, 175] on div "Fixed" at bounding box center [733, 175] width 187 height 33
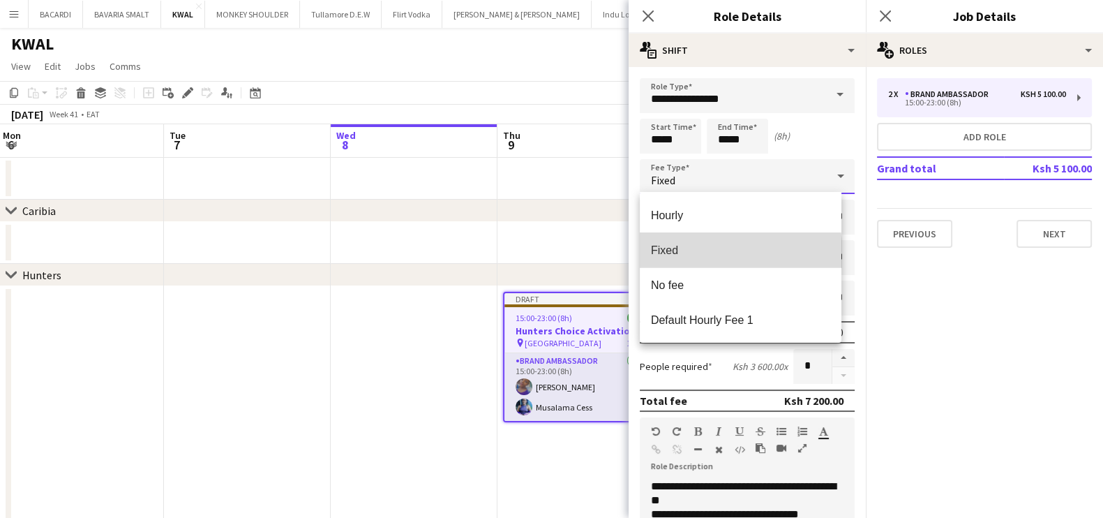
click at [694, 260] on mat-option "Fixed" at bounding box center [741, 249] width 202 height 35
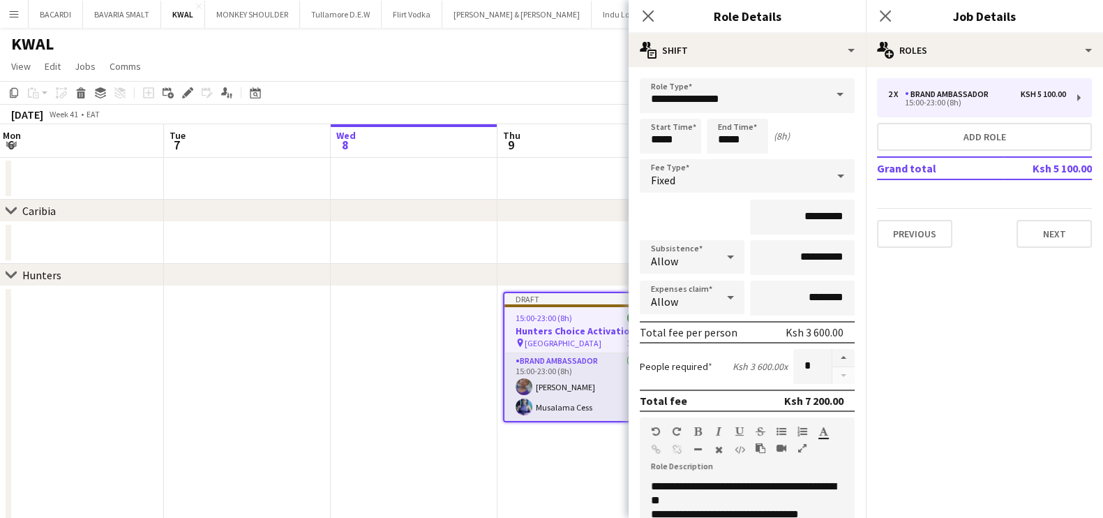
click at [832, 375] on div at bounding box center [843, 366] width 23 height 35
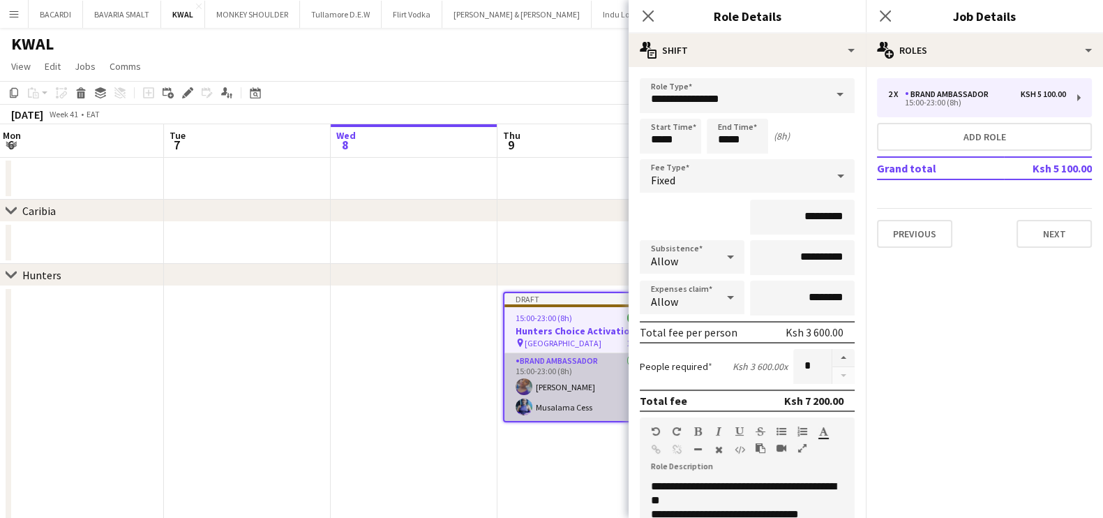
click at [576, 401] on app-card-role "Brand Ambassador [DATE] 15:00-23:00 (8h) [PERSON_NAME]" at bounding box center [580, 387] width 153 height 68
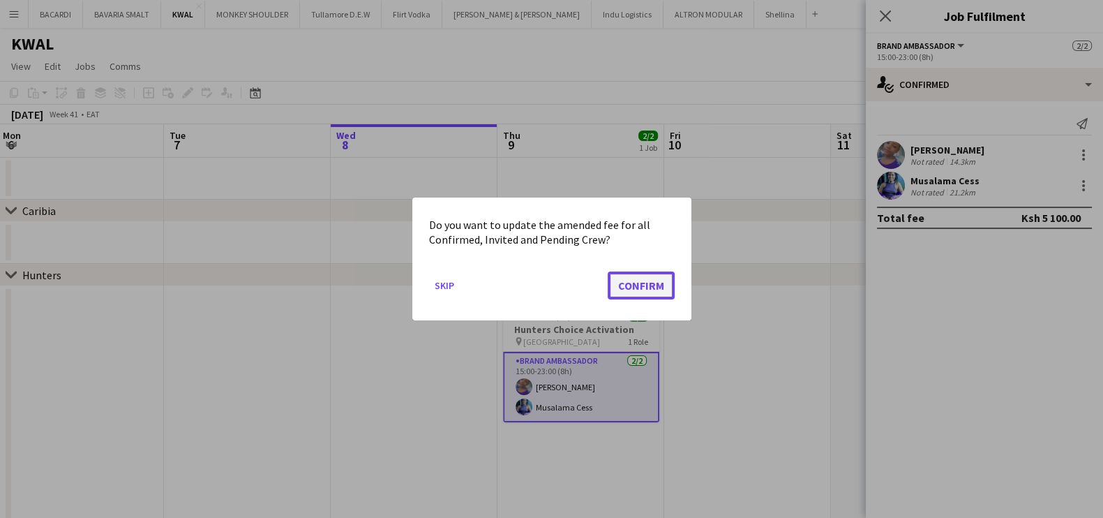
click at [645, 278] on button "Confirm" at bounding box center [641, 285] width 67 height 28
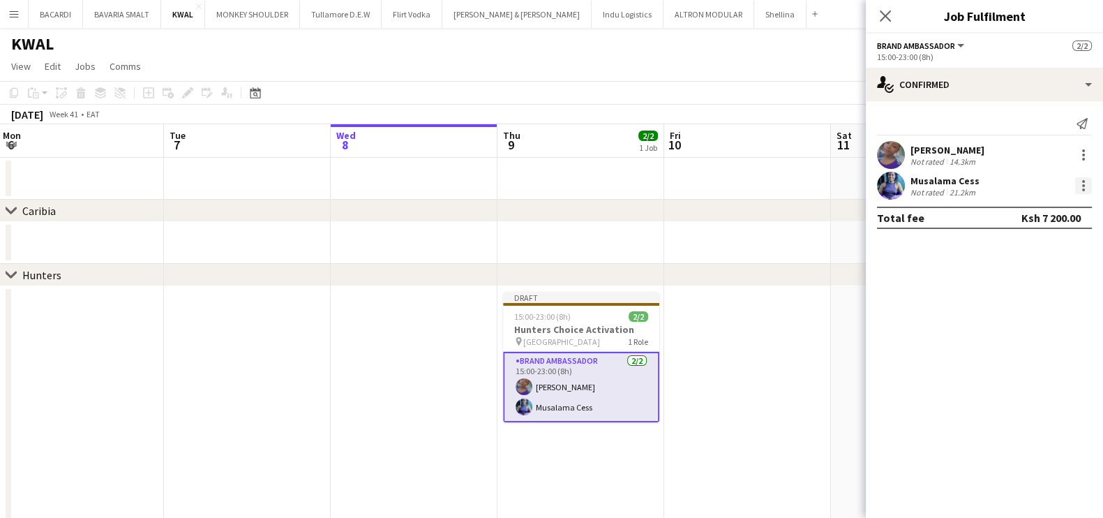
click at [1089, 193] on div at bounding box center [1083, 185] width 17 height 17
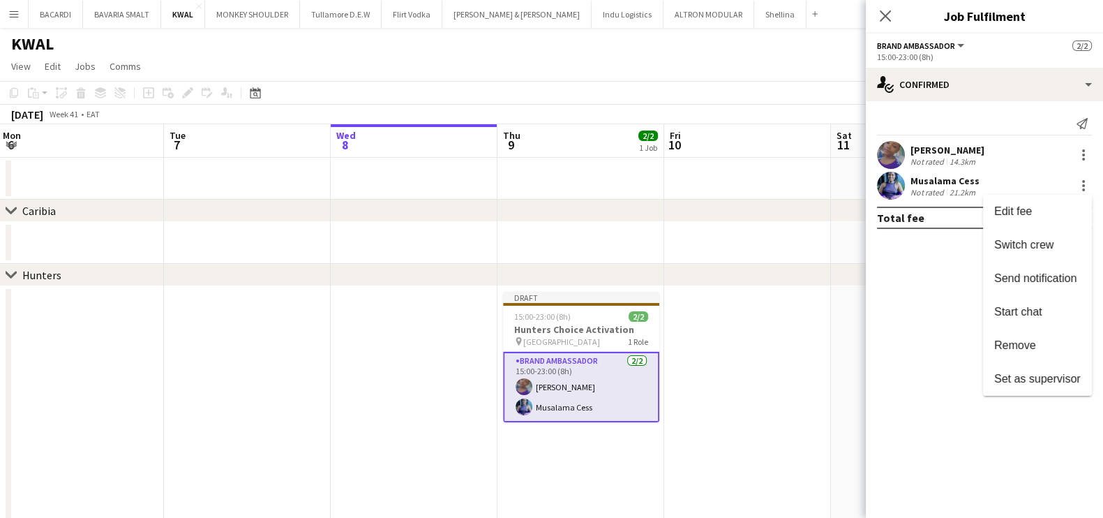
click at [955, 40] on div at bounding box center [551, 259] width 1103 height 518
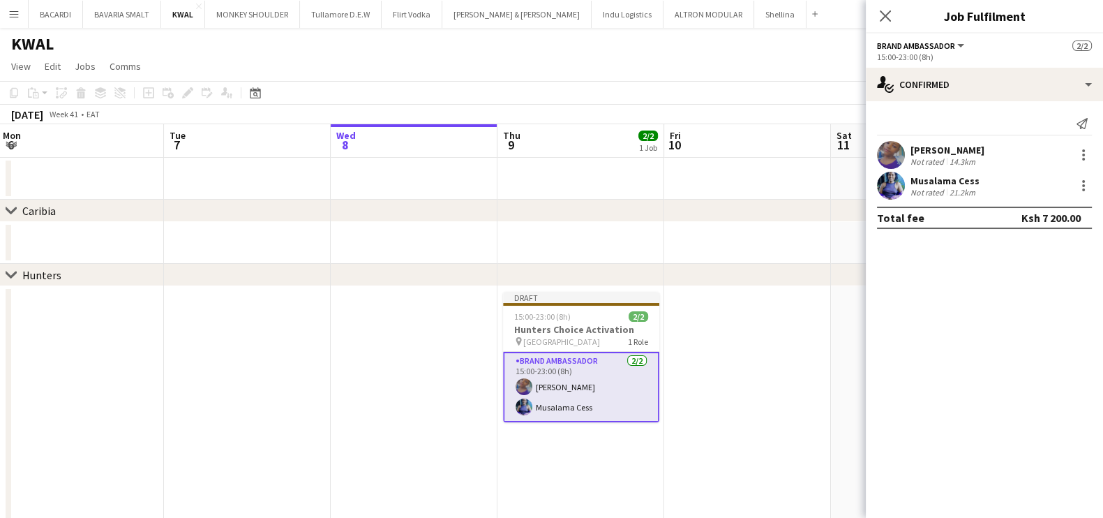
click at [955, 40] on button "Brand Ambassador" at bounding box center [921, 45] width 89 height 10
click at [591, 315] on div "15:00-23:00 (8h) 2/2" at bounding box center [581, 316] width 156 height 10
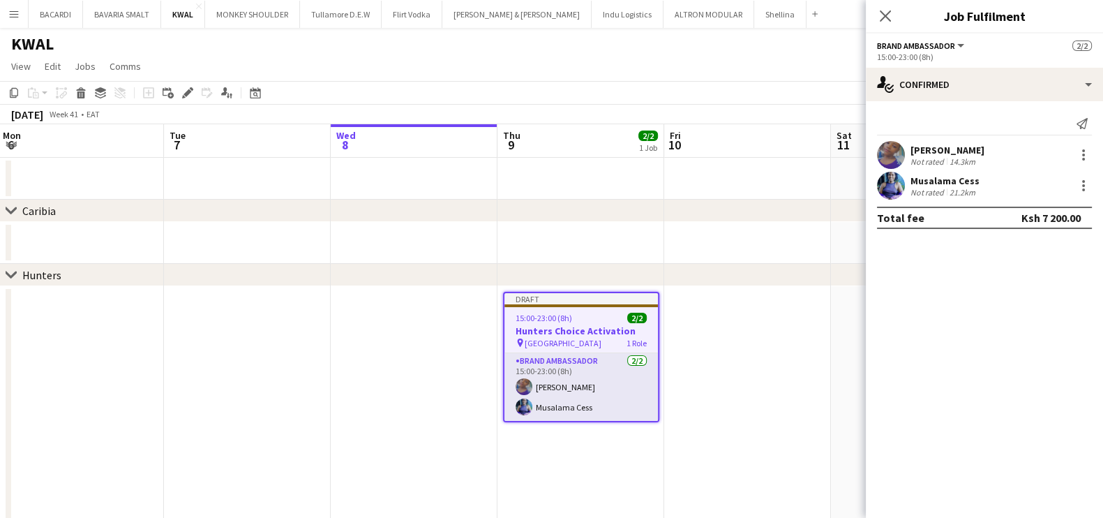
click at [591, 315] on div "15:00-23:00 (8h) 2/2" at bounding box center [580, 318] width 153 height 10
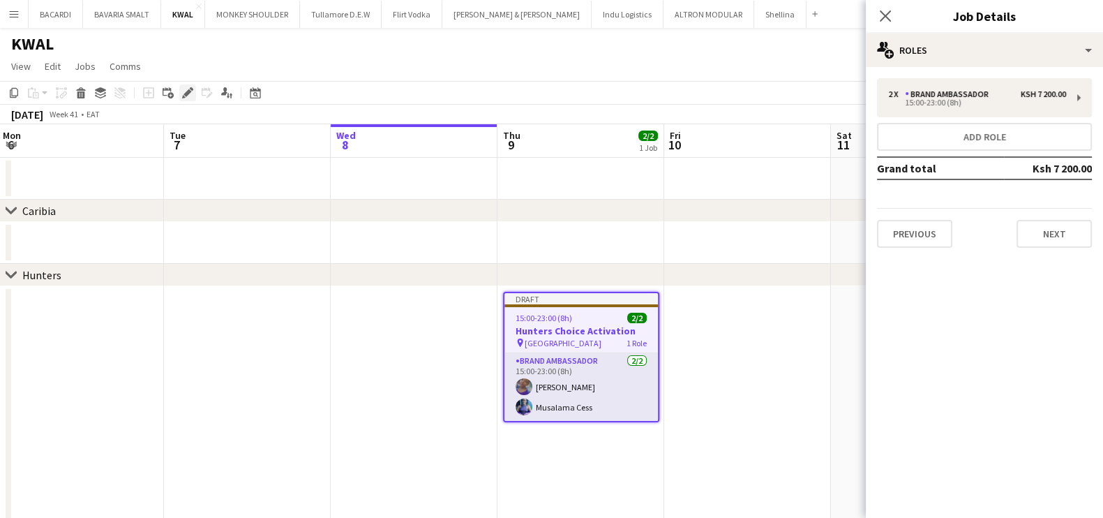
click at [186, 89] on icon "Edit" at bounding box center [187, 92] width 11 height 11
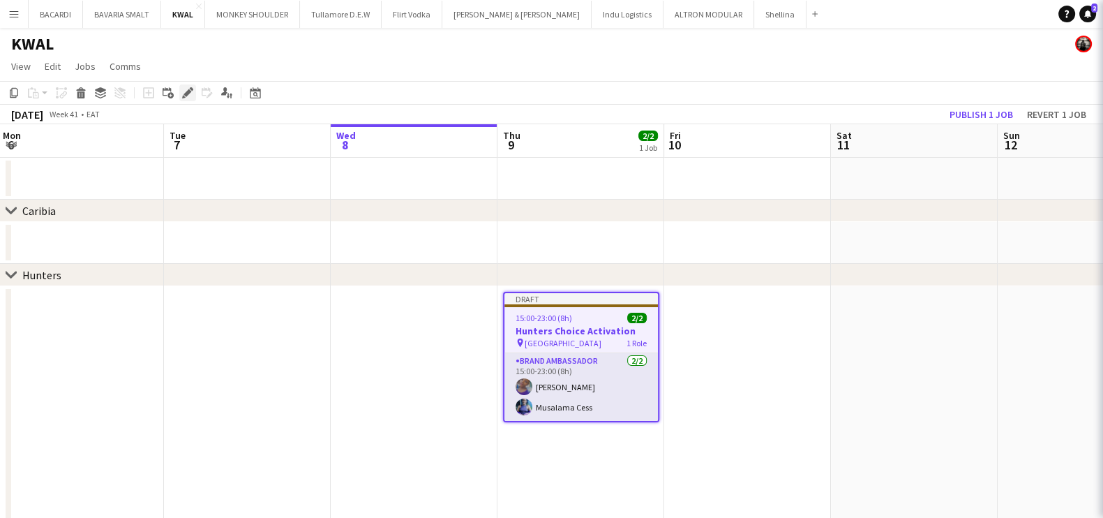
click at [186, 89] on icon "Edit" at bounding box center [187, 92] width 11 height 11
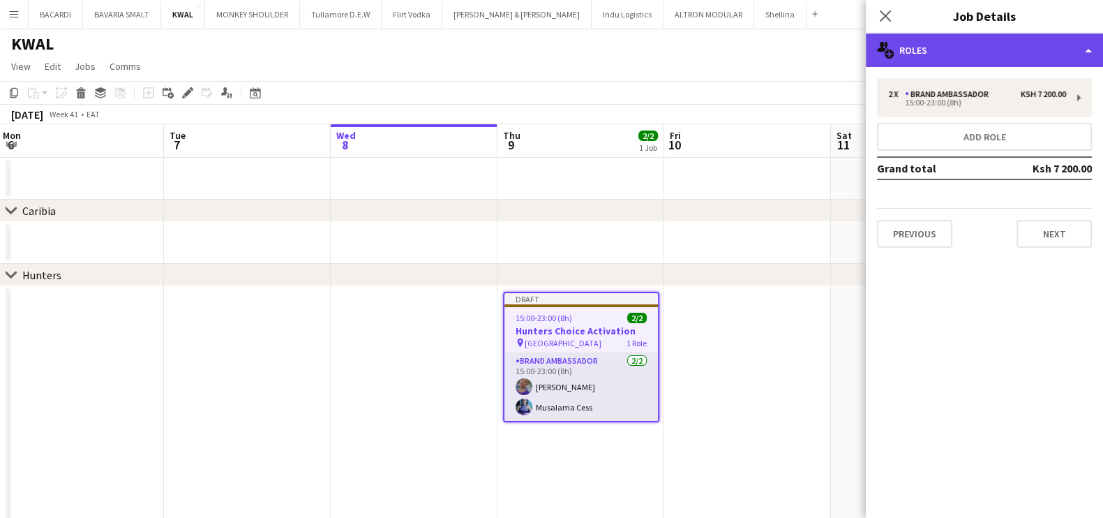
click at [959, 37] on div "multiple-users-add Roles" at bounding box center [984, 49] width 237 height 33
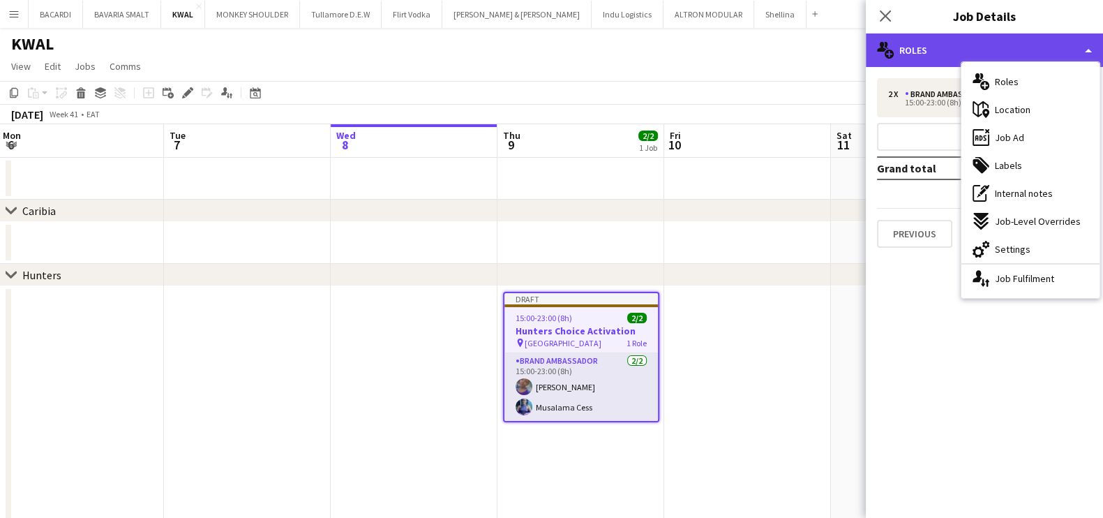
click at [959, 37] on div "multiple-users-add Roles" at bounding box center [984, 49] width 237 height 33
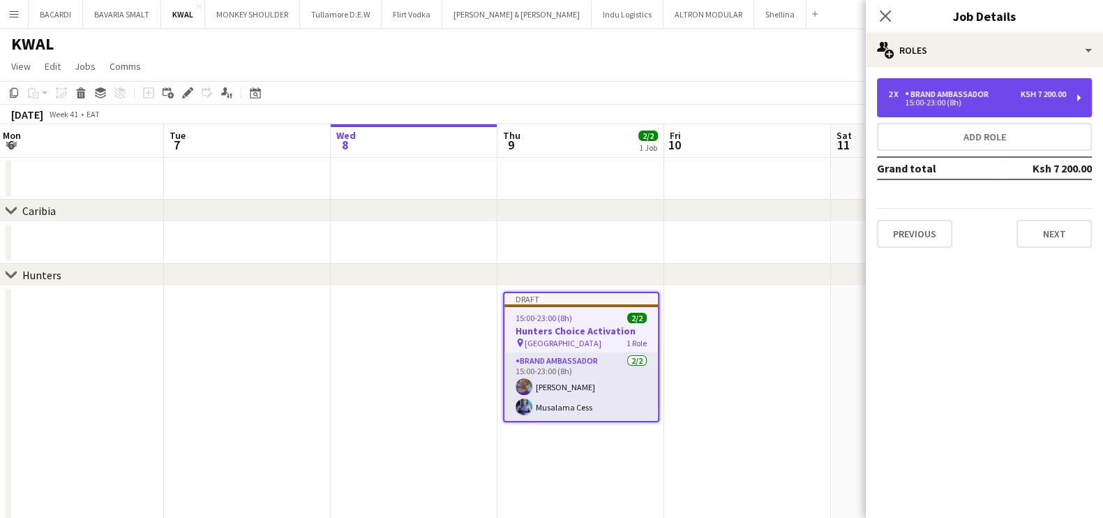
click at [1081, 85] on div "2 x Brand Ambassador Ksh 7 200.00 15:00-23:00 (8h)" at bounding box center [984, 97] width 215 height 39
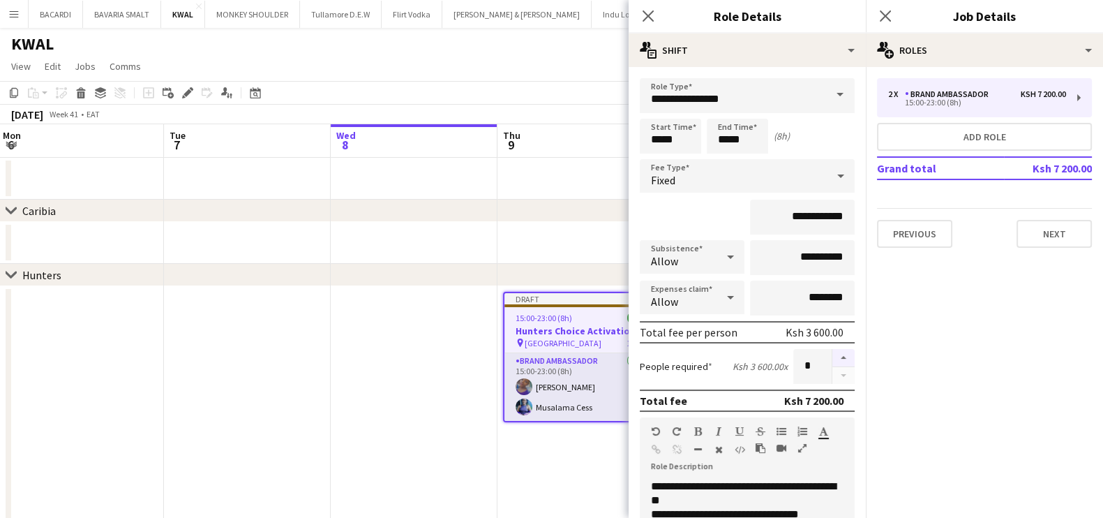
click at [832, 350] on button "button" at bounding box center [843, 358] width 22 height 18
click at [832, 352] on button "button" at bounding box center [843, 358] width 22 height 18
click at [834, 379] on button "button" at bounding box center [843, 375] width 22 height 17
type input "*"
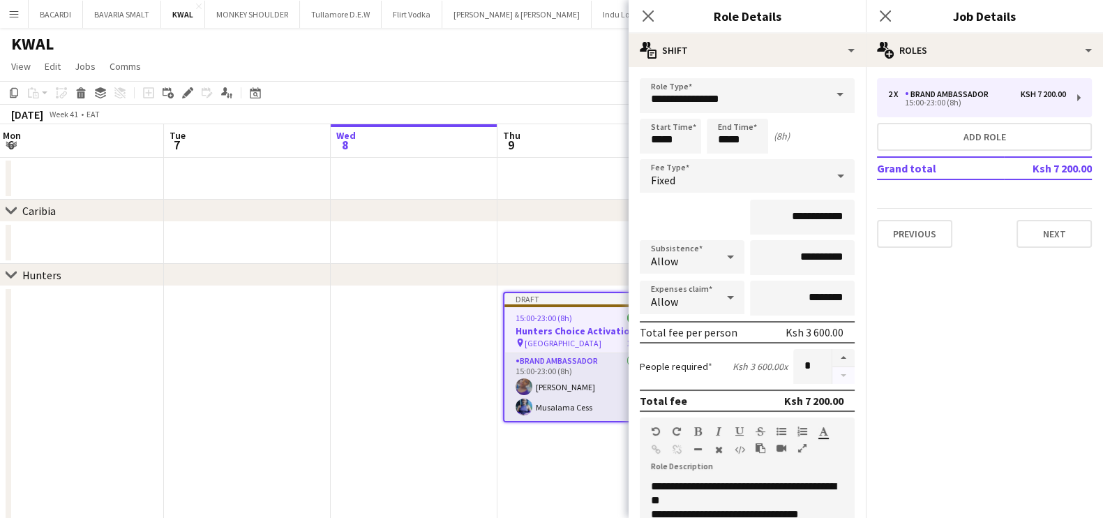
click at [834, 379] on div at bounding box center [843, 366] width 23 height 35
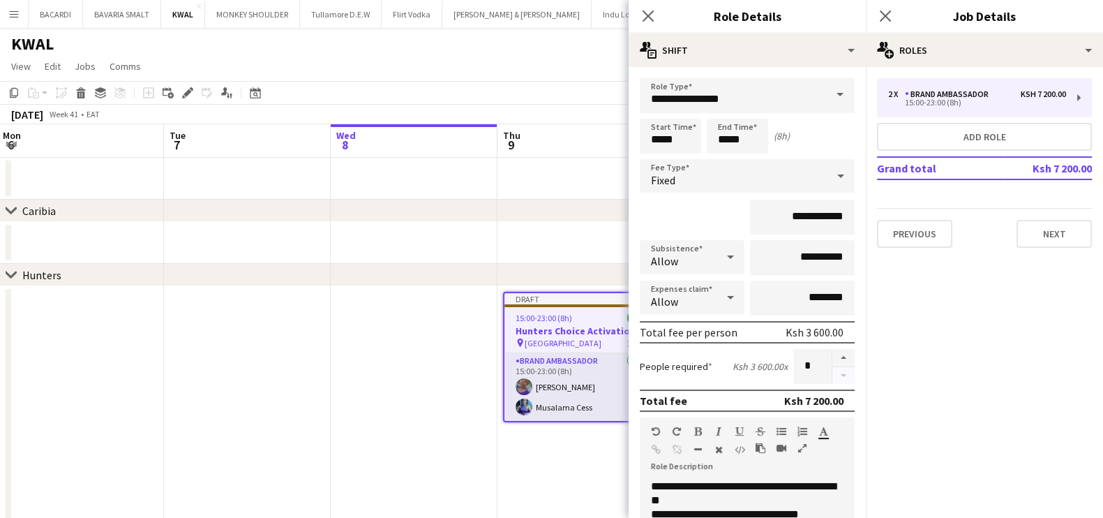
click at [834, 379] on div at bounding box center [843, 366] width 23 height 35
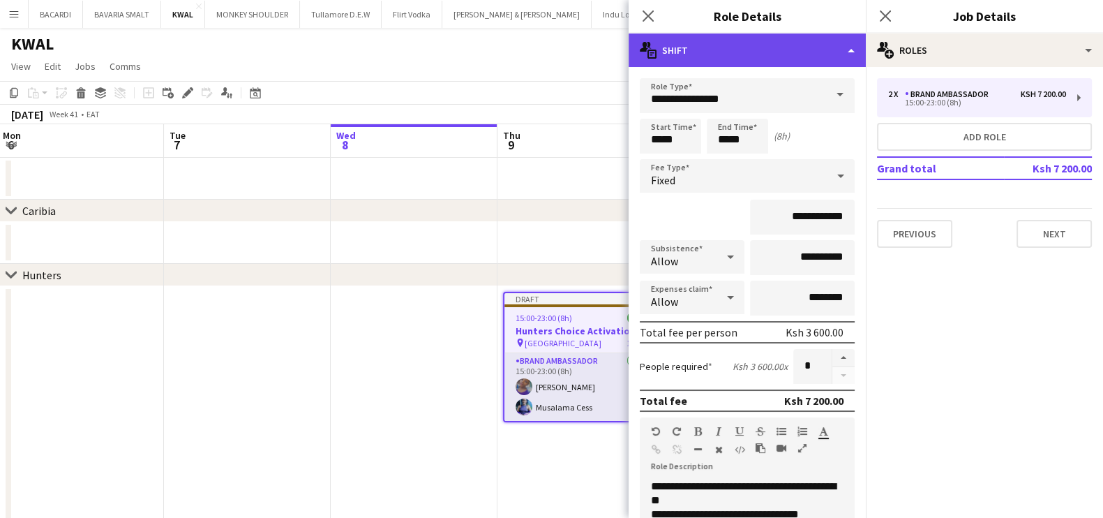
click at [852, 40] on div "multiple-actions-text Shift" at bounding box center [747, 49] width 237 height 33
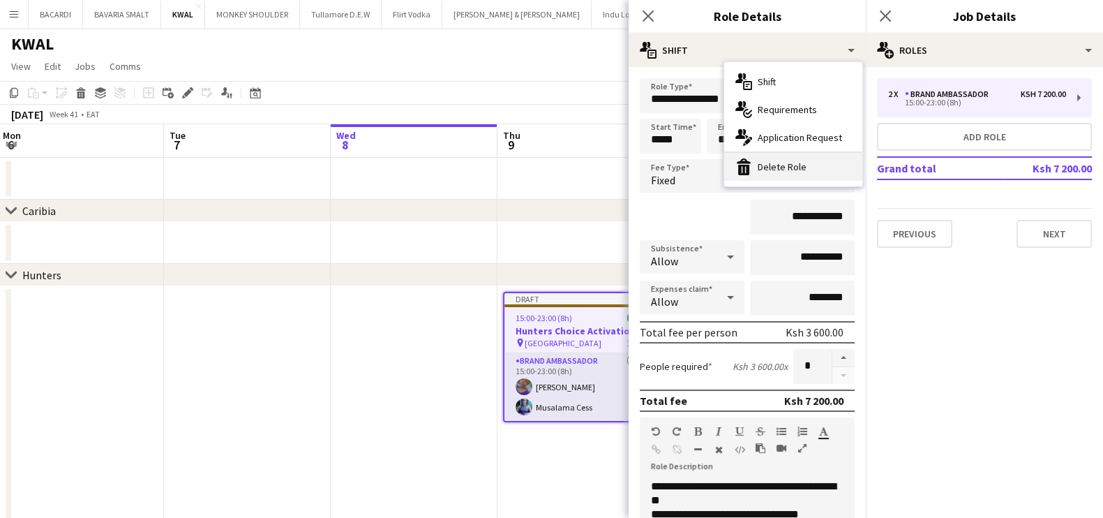
click at [802, 169] on div "bin-2 Delete Role" at bounding box center [793, 167] width 138 height 28
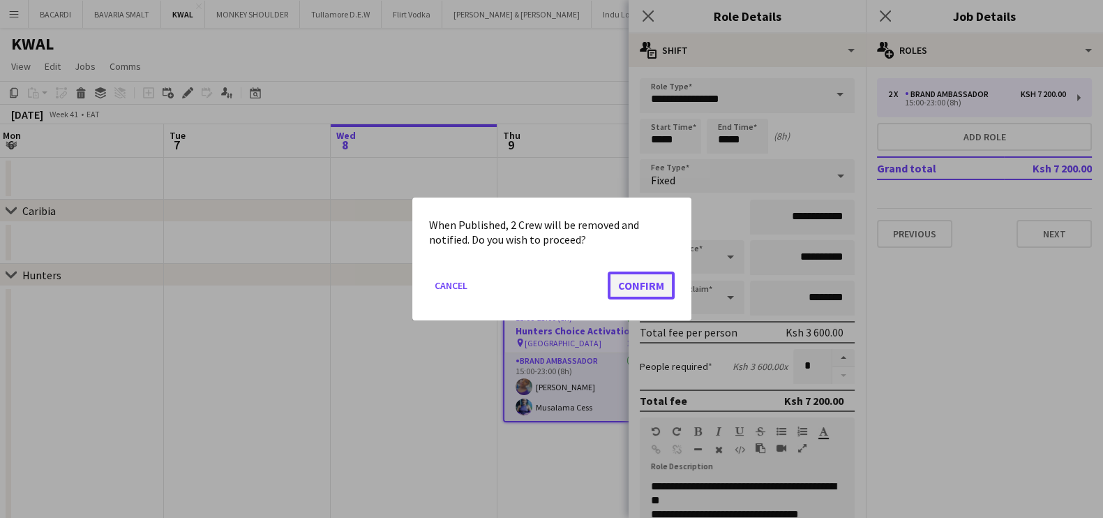
click at [650, 280] on button "Confirm" at bounding box center [641, 285] width 67 height 28
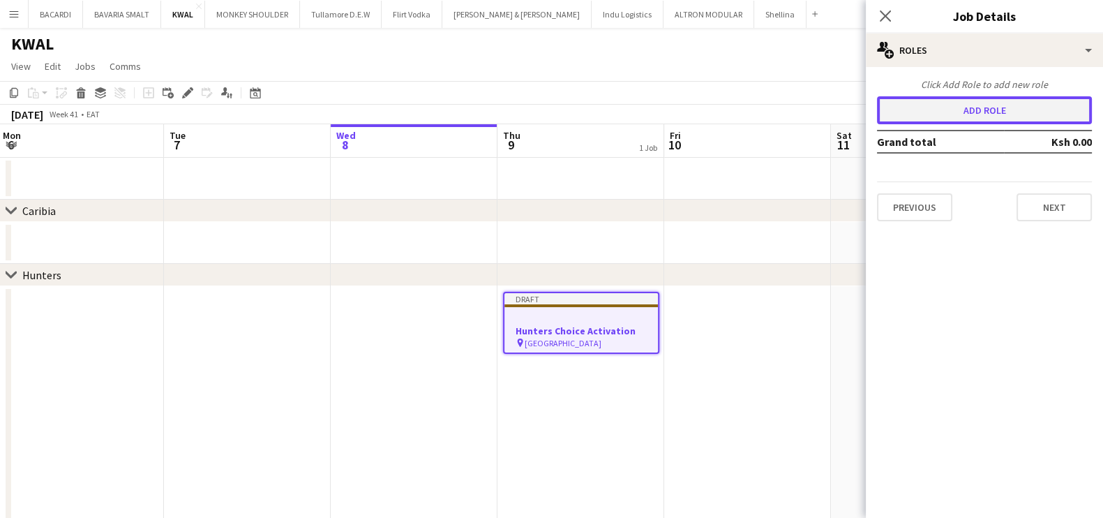
click at [980, 106] on button "Add role" at bounding box center [984, 110] width 215 height 28
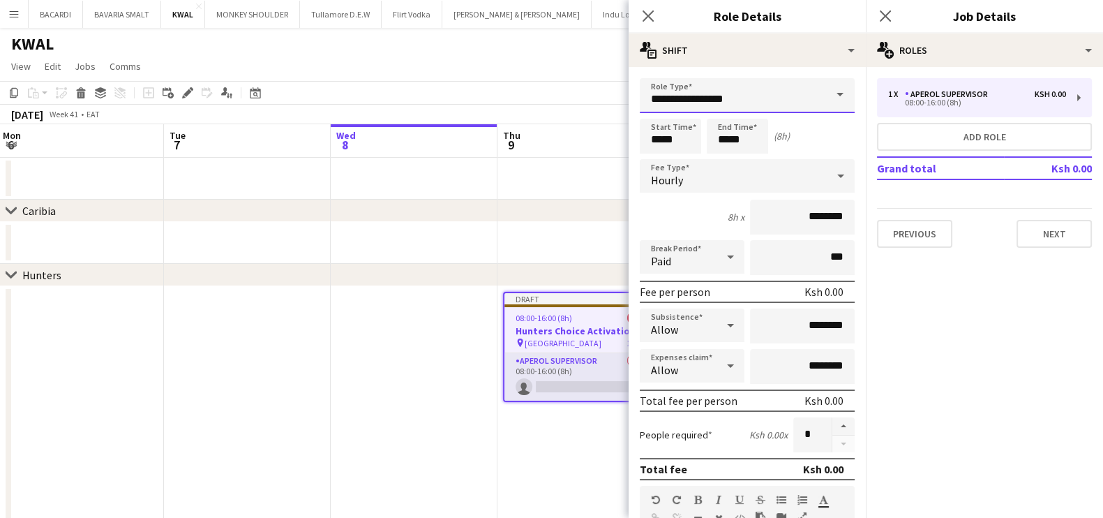
click at [746, 85] on input "**********" at bounding box center [747, 95] width 215 height 35
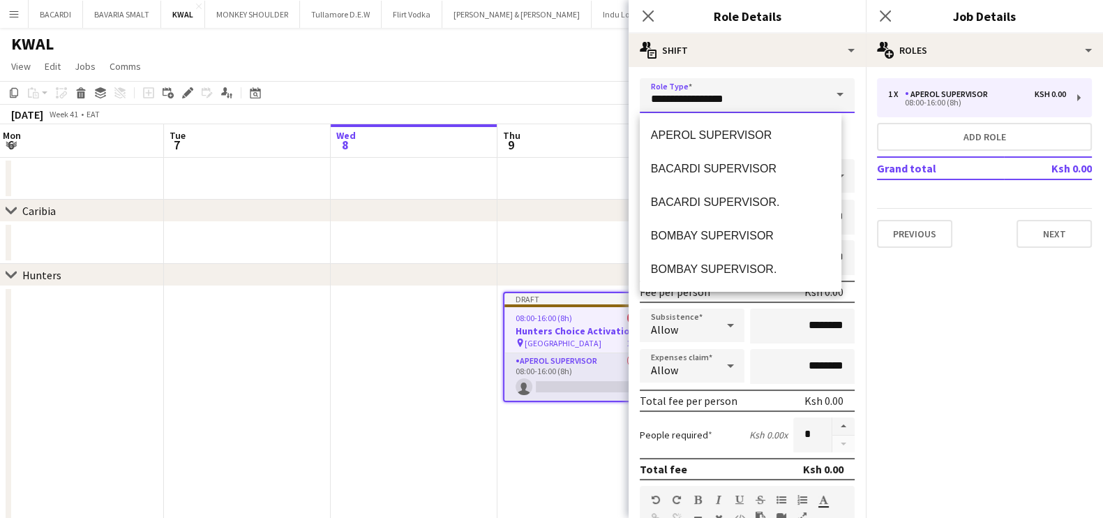
click at [797, 103] on input "**********" at bounding box center [747, 95] width 215 height 35
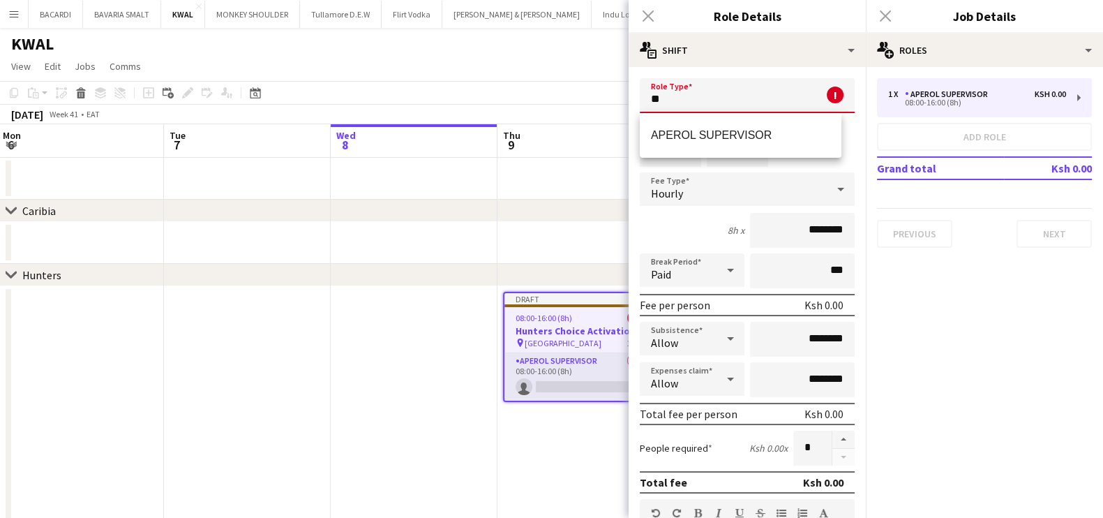
type input "*"
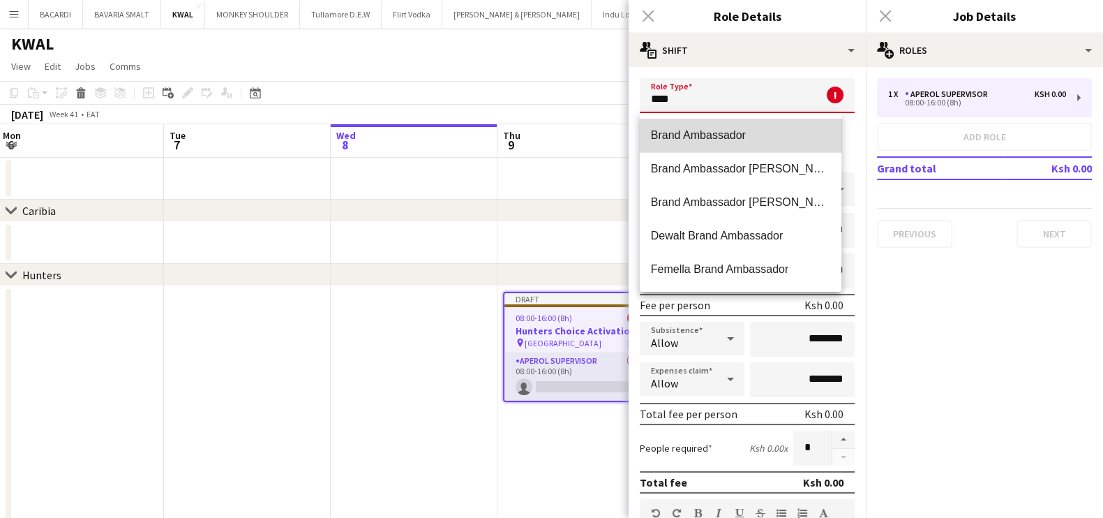
click at [749, 134] on span "Brand Ambassador" at bounding box center [740, 134] width 179 height 13
type input "**********"
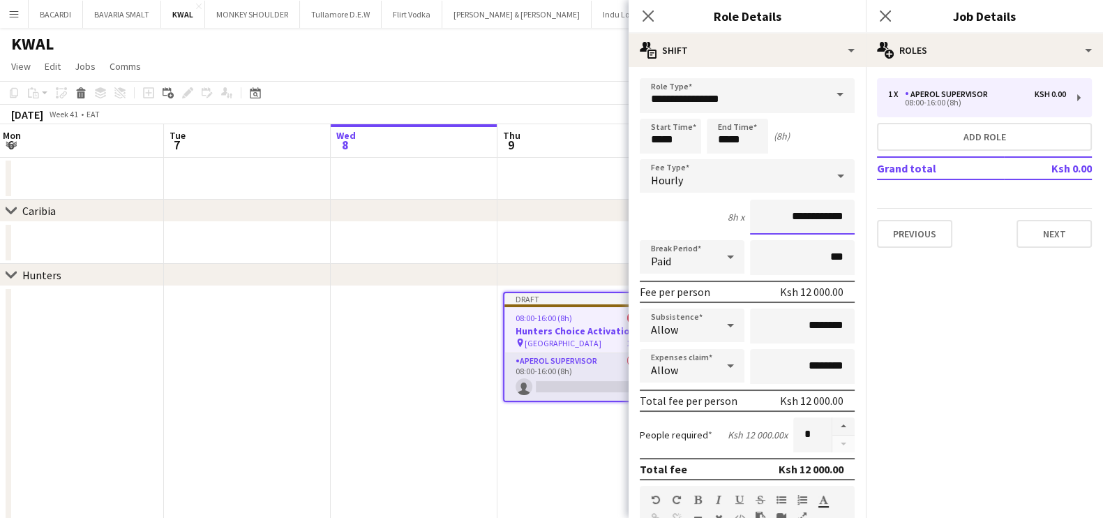
click at [806, 213] on input "**********" at bounding box center [802, 217] width 105 height 35
click at [739, 170] on div "Hourly" at bounding box center [733, 175] width 187 height 33
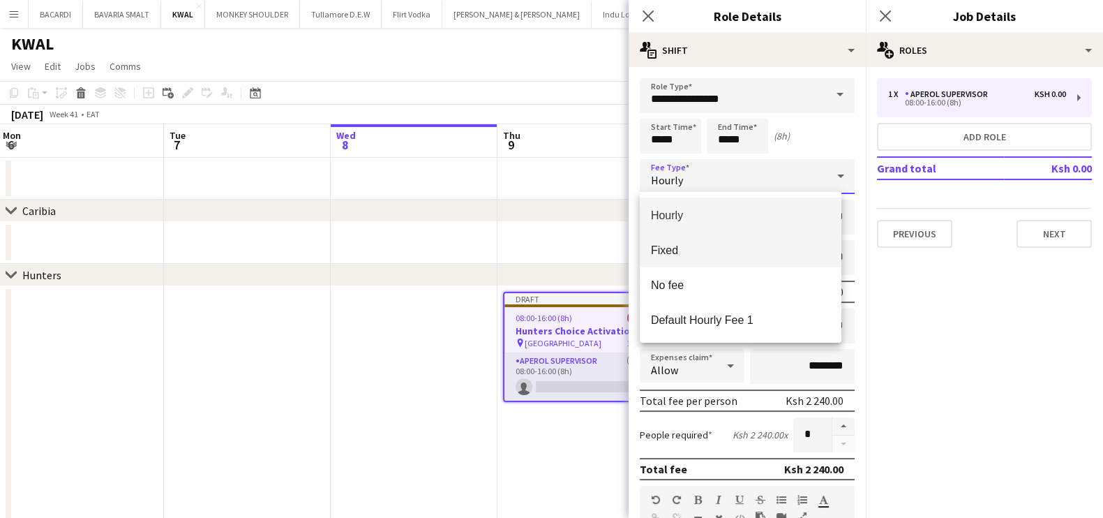
click at [701, 243] on span "Fixed" at bounding box center [740, 249] width 179 height 13
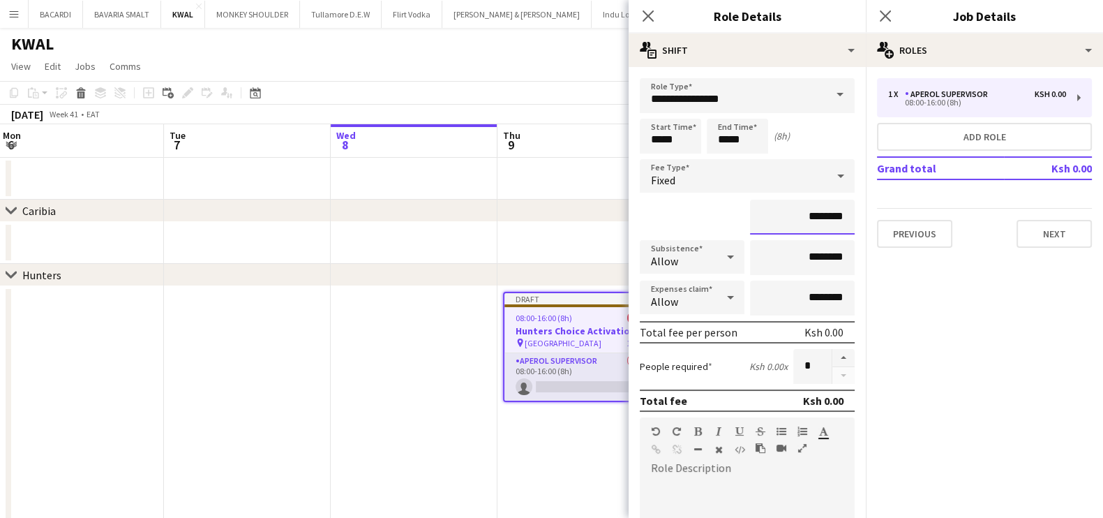
click at [816, 218] on input "********" at bounding box center [802, 217] width 105 height 35
type input "*********"
click at [811, 257] on input "********" at bounding box center [802, 257] width 105 height 35
type input "**********"
click at [890, 329] on mat-expansion-panel "pencil3 General details 1 x APEROL SUPERVISOR [PERSON_NAME] 0.00 08:00-16:00 (8…" at bounding box center [984, 292] width 237 height 451
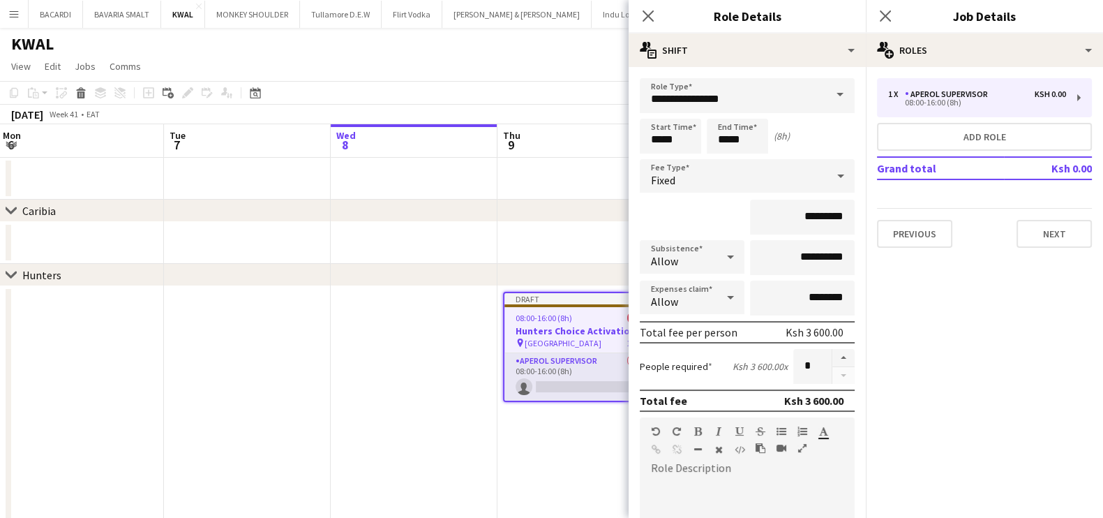
click at [554, 52] on div "KWAL" at bounding box center [551, 41] width 1103 height 27
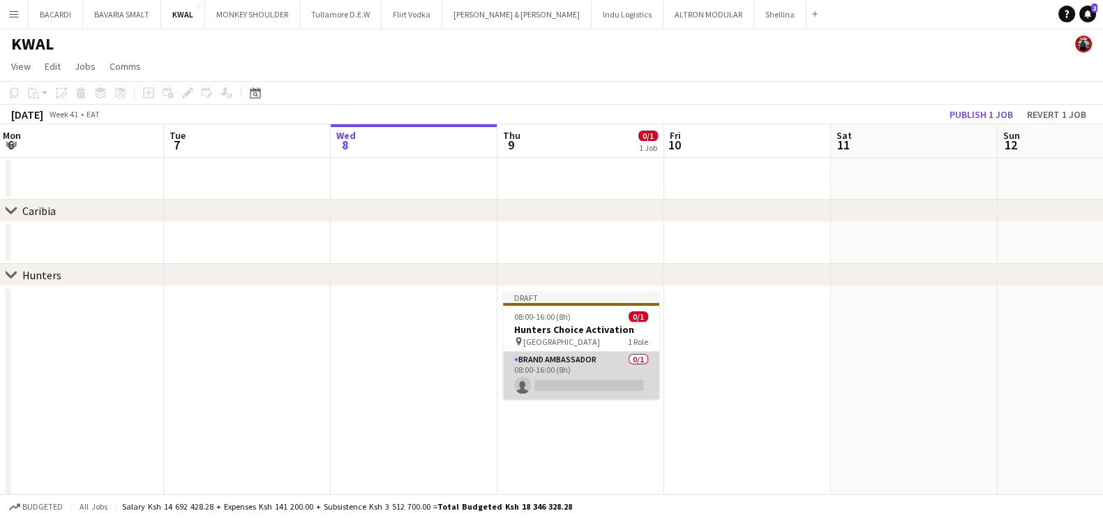
click at [579, 381] on app-card-role "Brand Ambassador 0/1 08:00-16:00 (8h) single-neutral-actions" at bounding box center [581, 375] width 156 height 47
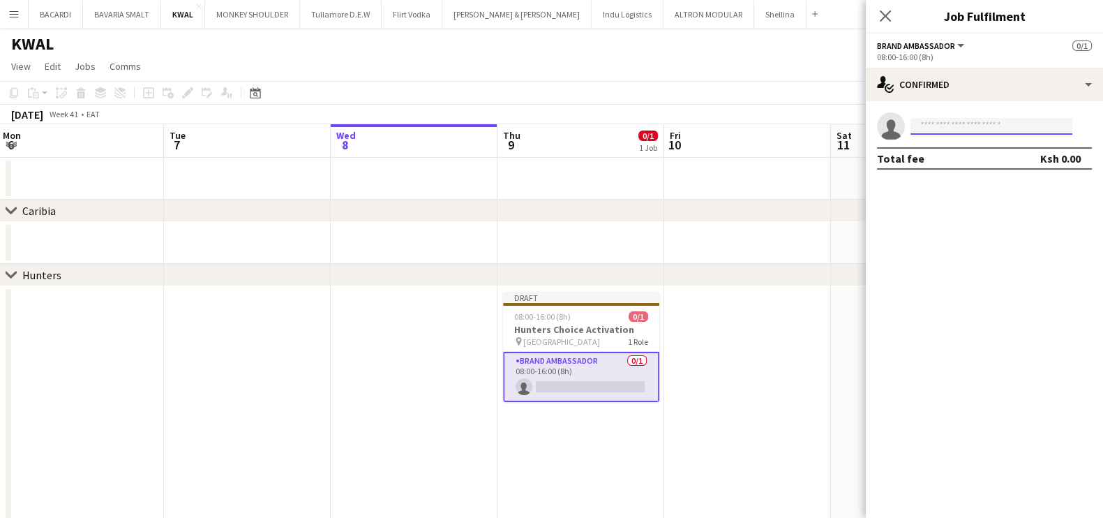
click at [948, 125] on input at bounding box center [991, 126] width 162 height 17
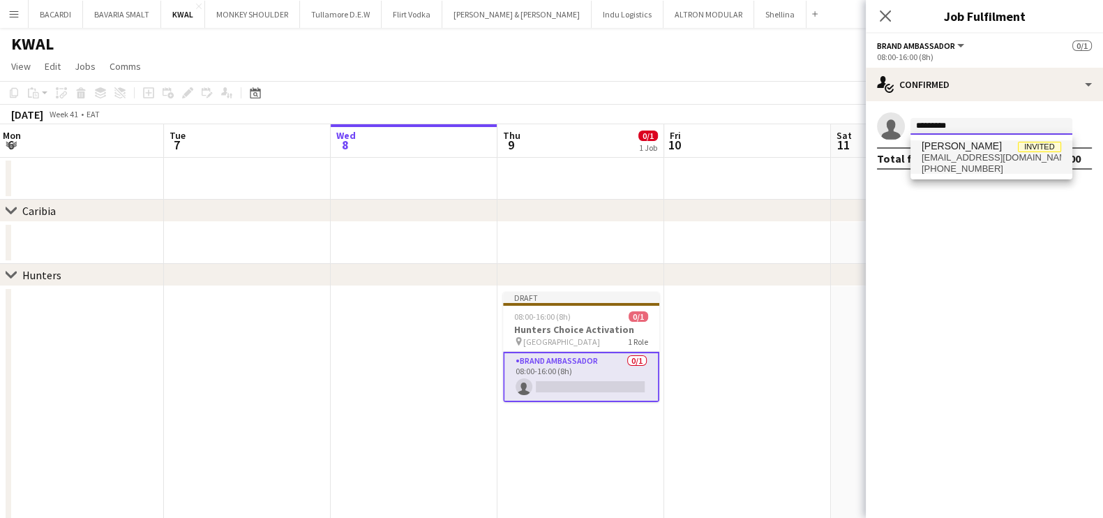
type input "*********"
click at [955, 148] on span "[PERSON_NAME]" at bounding box center [962, 146] width 80 height 12
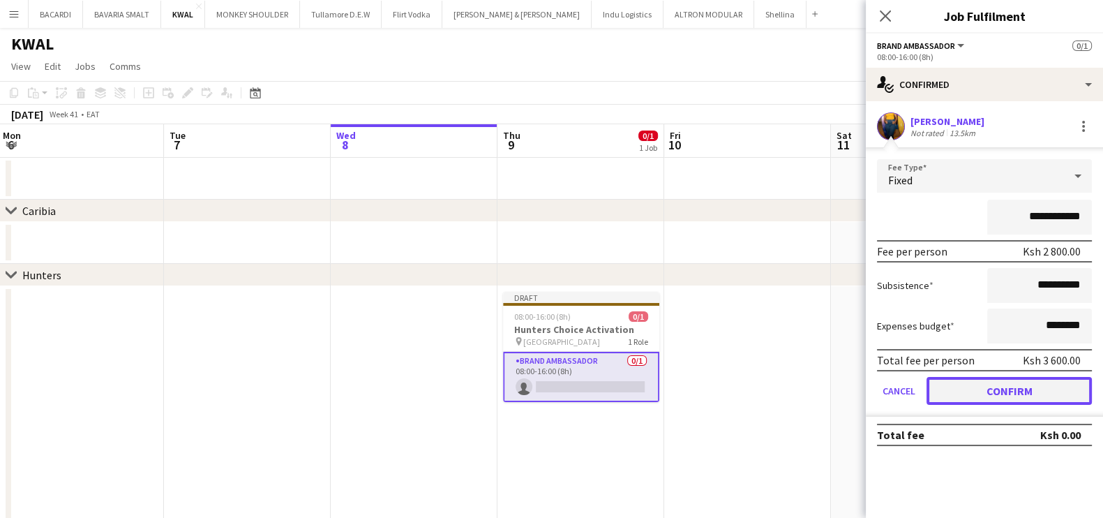
click at [977, 384] on button "Confirm" at bounding box center [1008, 391] width 165 height 28
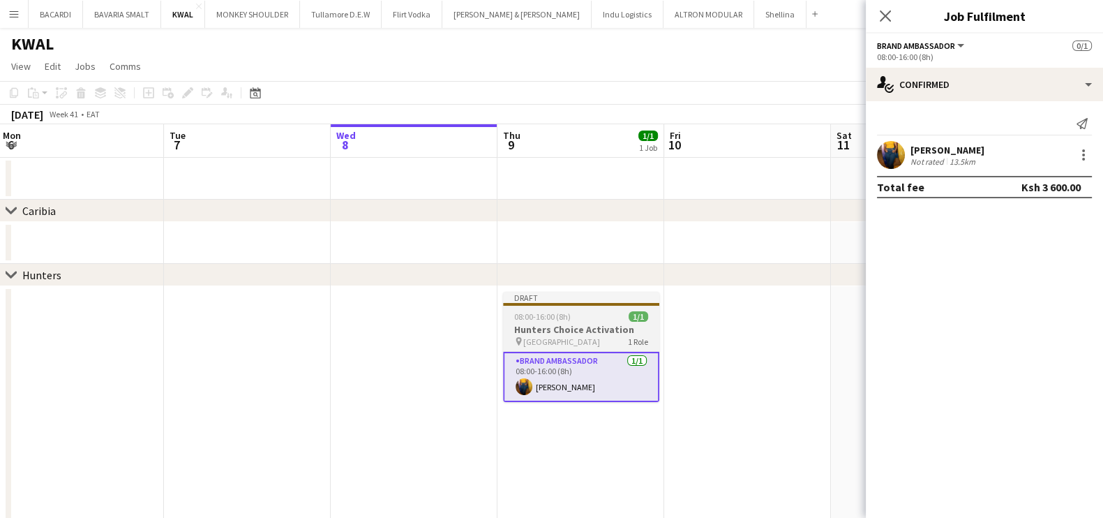
click at [570, 331] on h3 "Hunters Choice Activation" at bounding box center [581, 329] width 156 height 13
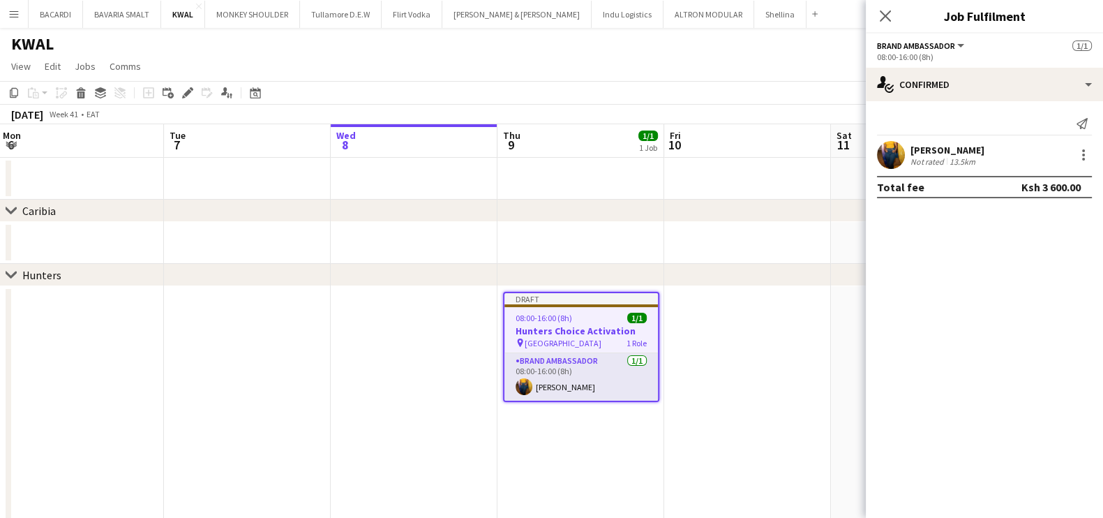
click at [568, 329] on h3 "Hunters Choice Activation" at bounding box center [580, 330] width 153 height 13
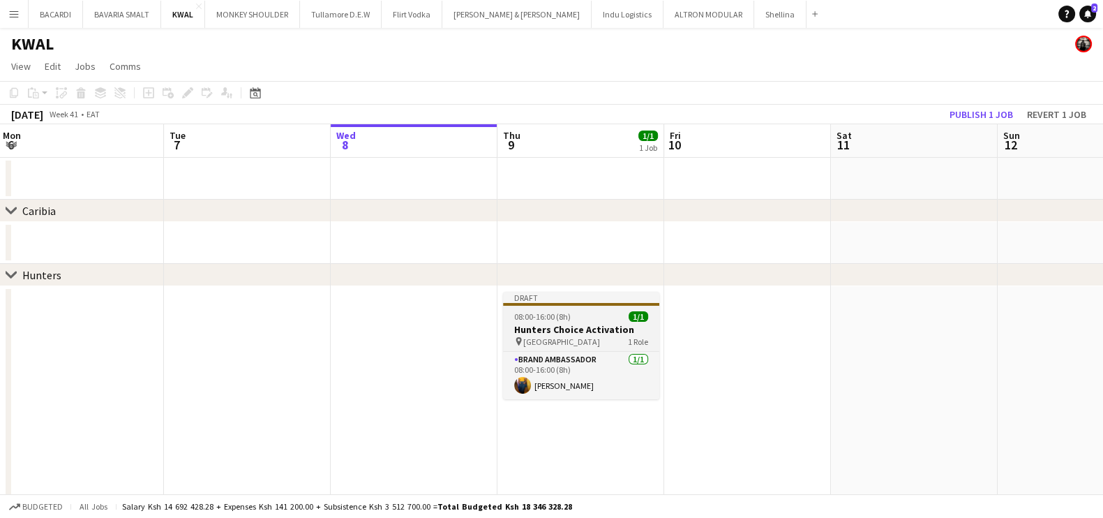
click at [568, 329] on h3 "Hunters Choice Activation" at bounding box center [581, 329] width 156 height 13
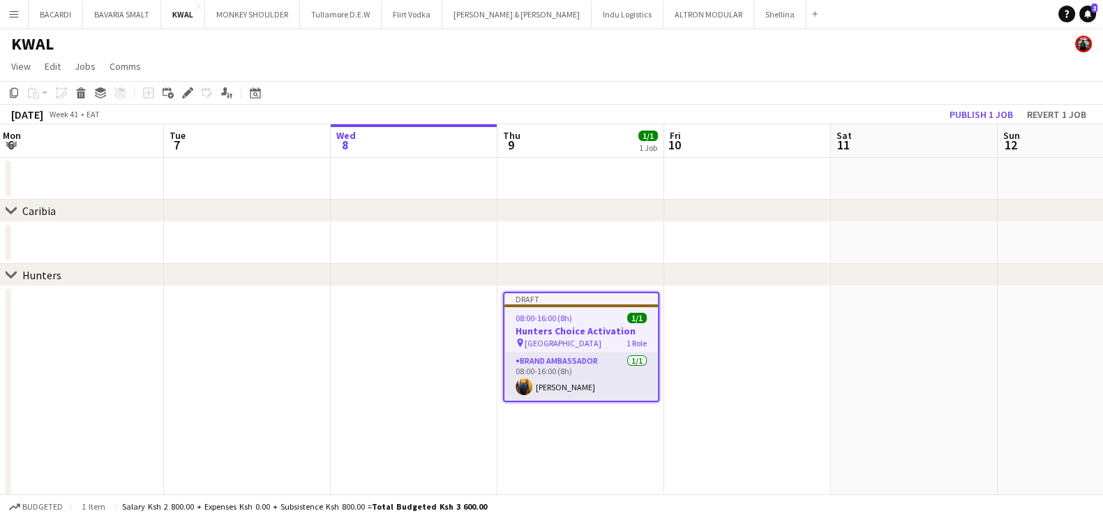
click at [568, 329] on h3 "Hunters Choice Activation" at bounding box center [580, 330] width 153 height 13
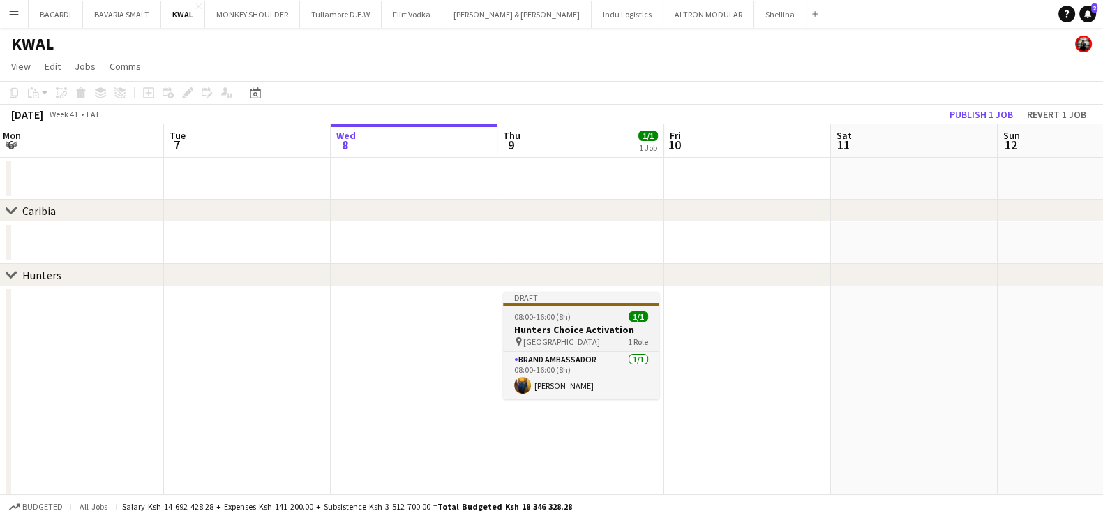
click at [569, 349] on app-job-card "Draft 08:00-16:00 (8h) 1/1 Hunters Choice Activation pin Little Africa 1 Role B…" at bounding box center [581, 345] width 156 height 107
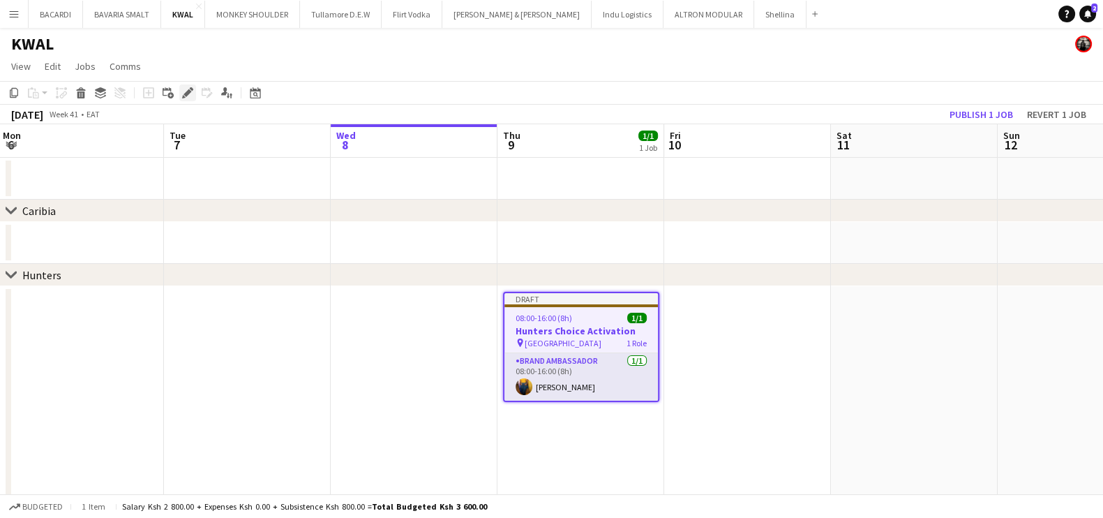
click at [193, 90] on div "Edit" at bounding box center [187, 92] width 17 height 17
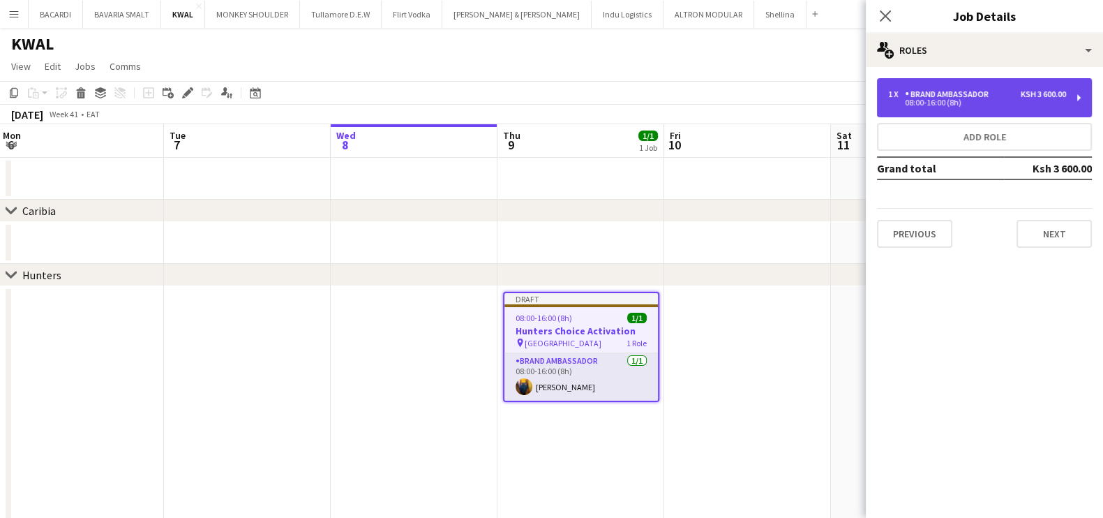
click at [931, 82] on div "1 x Brand Ambassador Ksh 3 600.00 08:00-16:00 (8h)" at bounding box center [984, 97] width 215 height 39
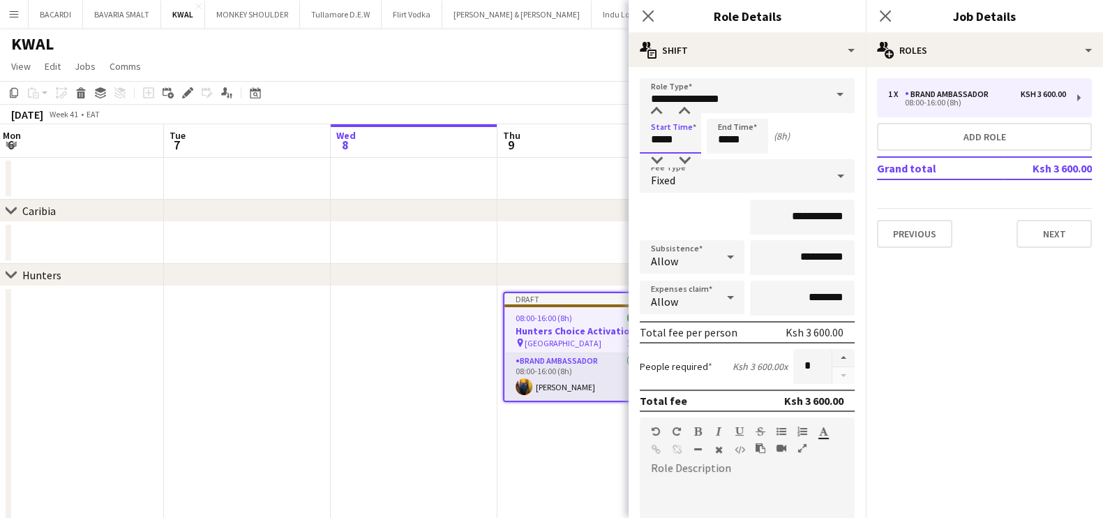
click at [671, 130] on input "*****" at bounding box center [670, 136] width 61 height 35
click at [656, 110] on div at bounding box center [657, 112] width 28 height 14
type input "*****"
click at [656, 110] on div at bounding box center [657, 112] width 28 height 14
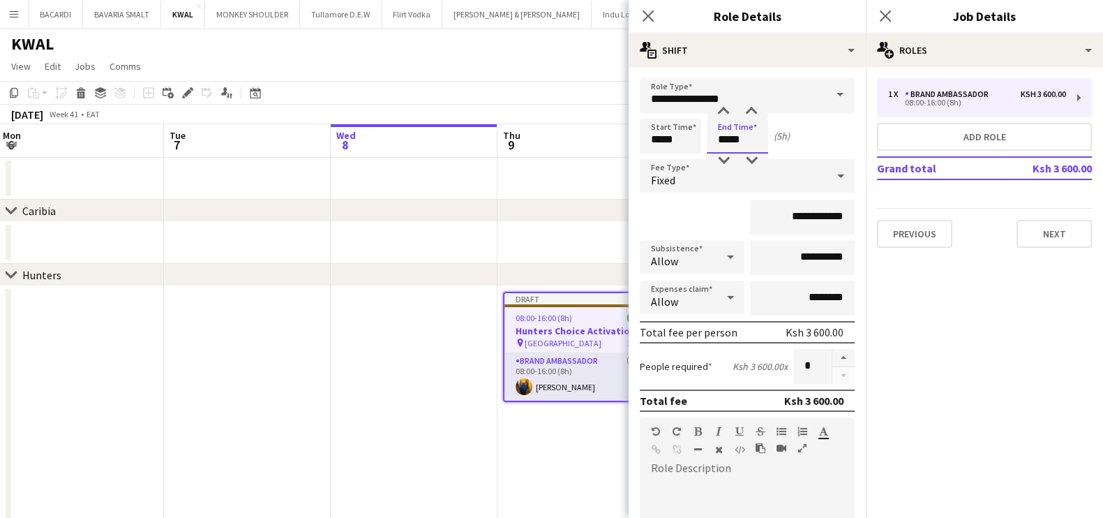
click at [735, 133] on input "*****" at bounding box center [737, 136] width 61 height 35
click at [720, 106] on div at bounding box center [724, 112] width 28 height 14
type input "*****"
click at [720, 106] on div at bounding box center [724, 112] width 28 height 14
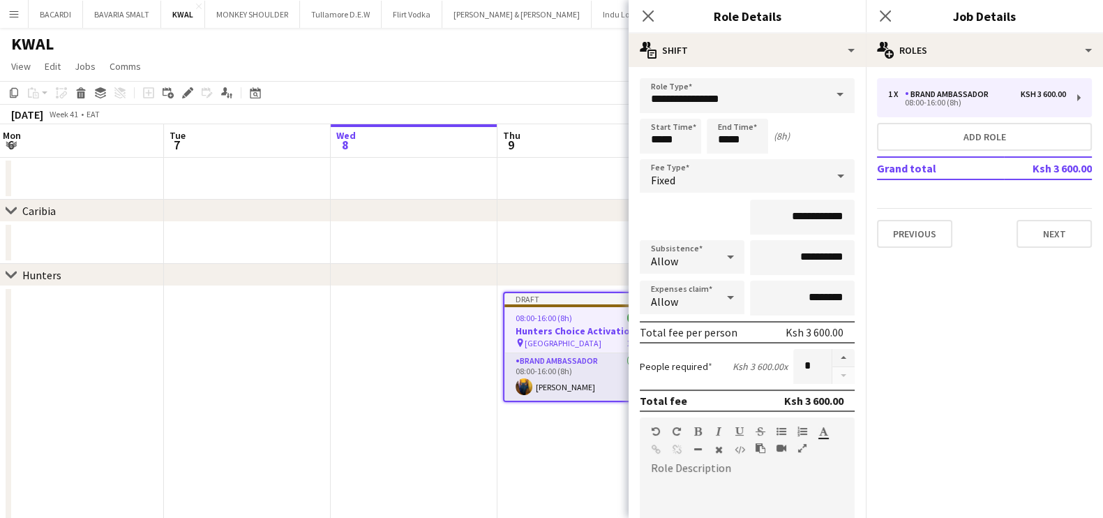
click at [556, 58] on app-page-menu "View Day view expanded Day view collapsed Month view Date picker Jump to [DATE]…" at bounding box center [551, 67] width 1103 height 27
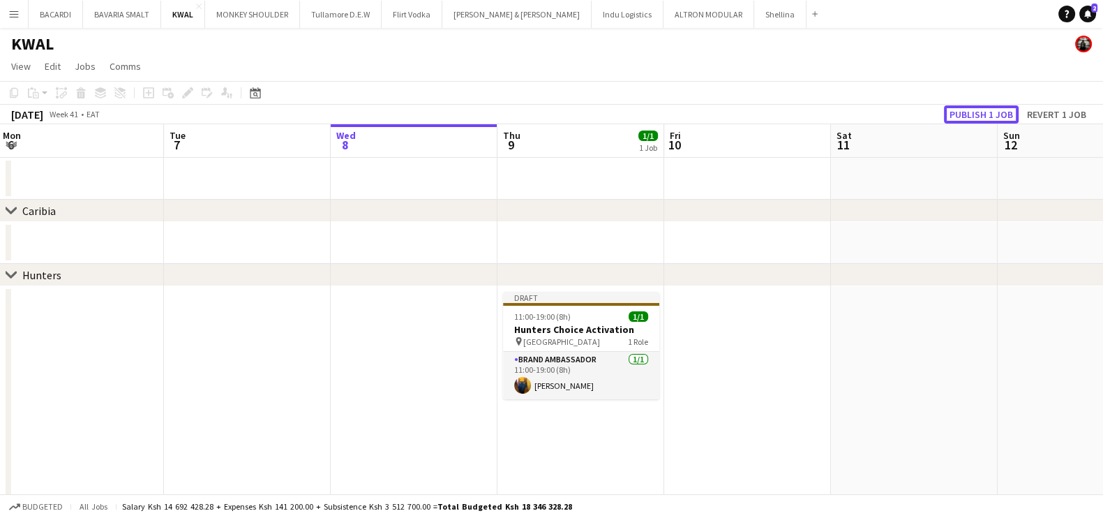
click at [984, 113] on button "Publish 1 job" at bounding box center [981, 114] width 75 height 18
